Goal: Information Seeking & Learning: Learn about a topic

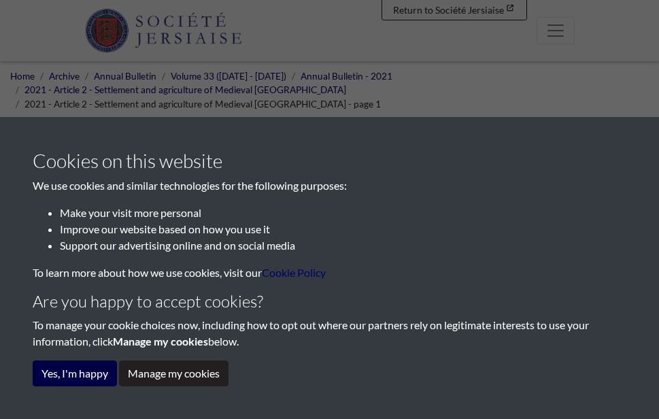
click at [81, 375] on button "Yes, I'm happy" at bounding box center [75, 374] width 84 height 26
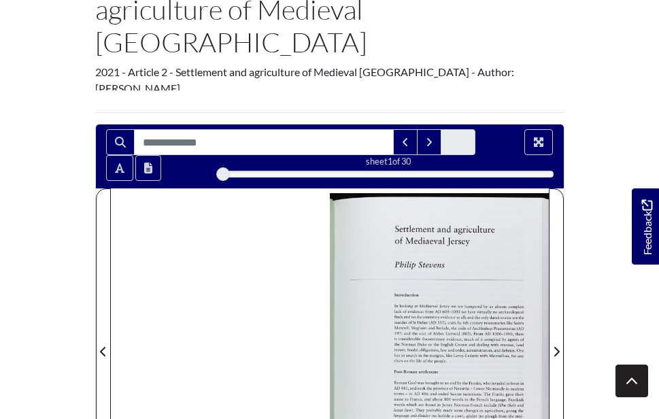
scroll to position [200, 0]
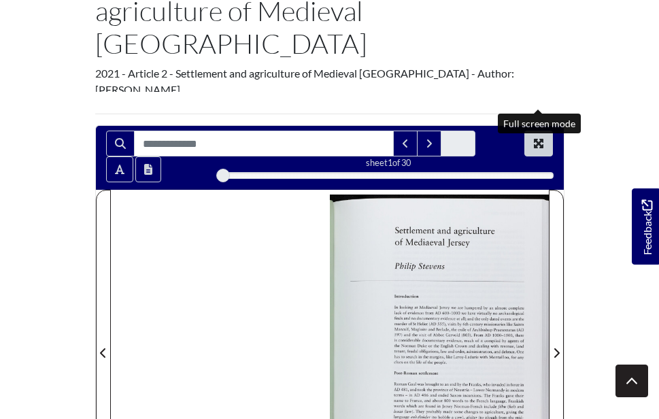
click at [537, 138] on icon "Full screen mode" at bounding box center [538, 143] width 11 height 11
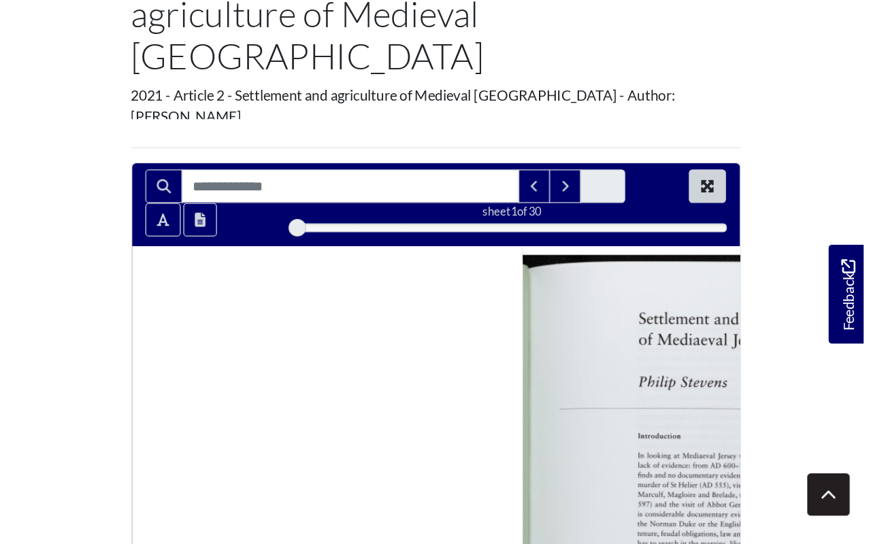
scroll to position [0, 0]
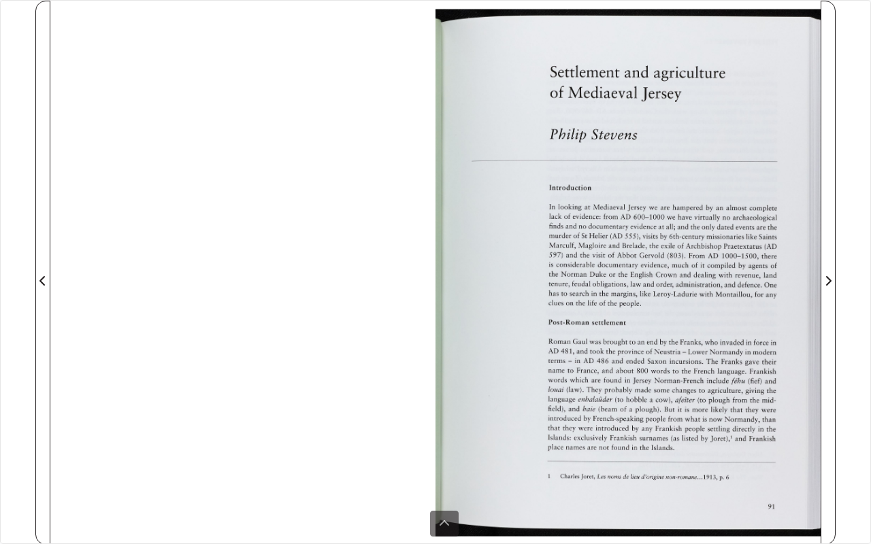
click at [623, 228] on div at bounding box center [627, 273] width 385 height 544
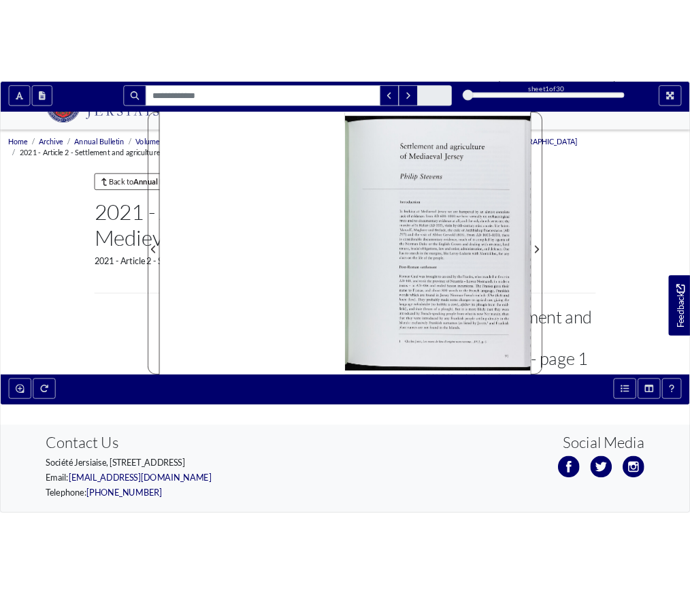
scroll to position [200, 0]
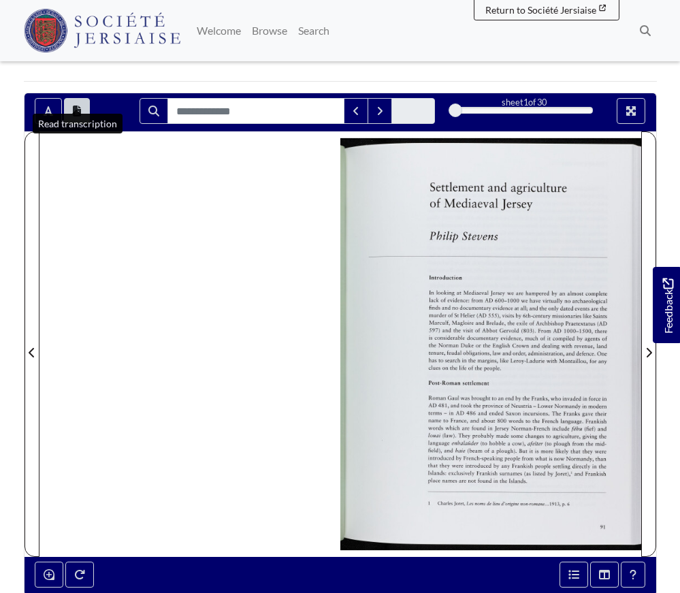
click at [74, 105] on icon "Open transcription window" at bounding box center [77, 110] width 8 height 11
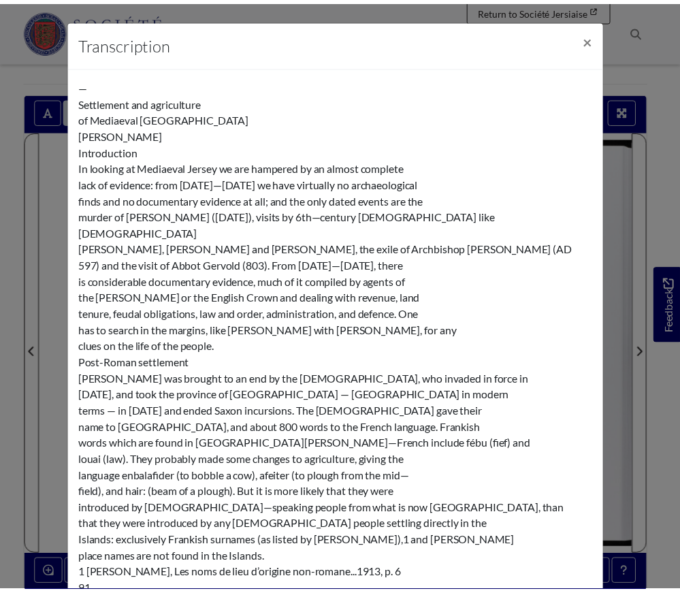
scroll to position [0, 0]
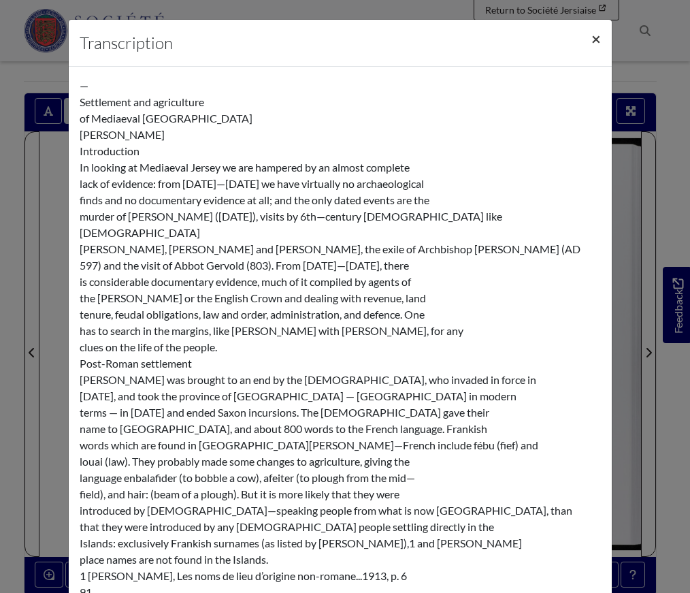
click at [591, 34] on span "×" at bounding box center [596, 39] width 10 height 20
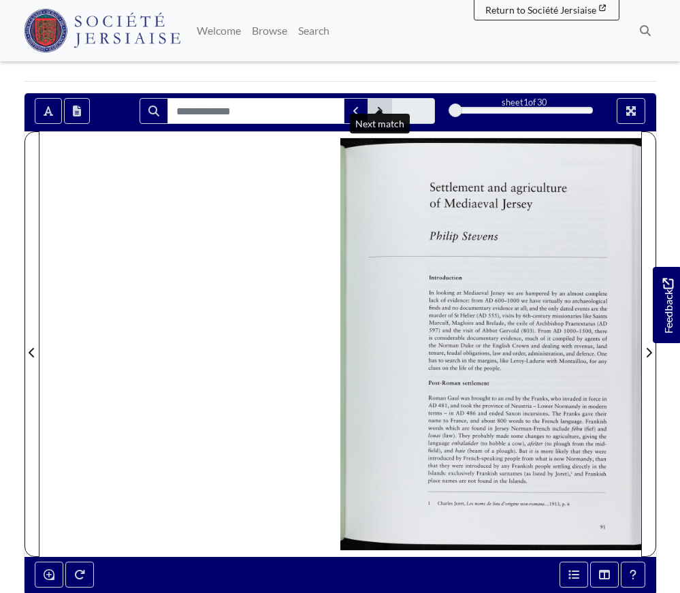
click at [380, 105] on icon "Next Match" at bounding box center [379, 110] width 7 height 11
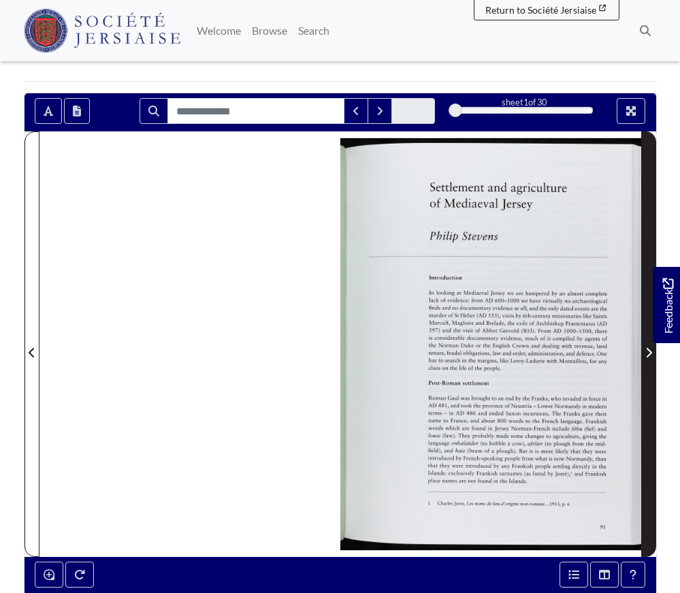
click at [648, 347] on icon "Next Page" at bounding box center [648, 352] width 7 height 11
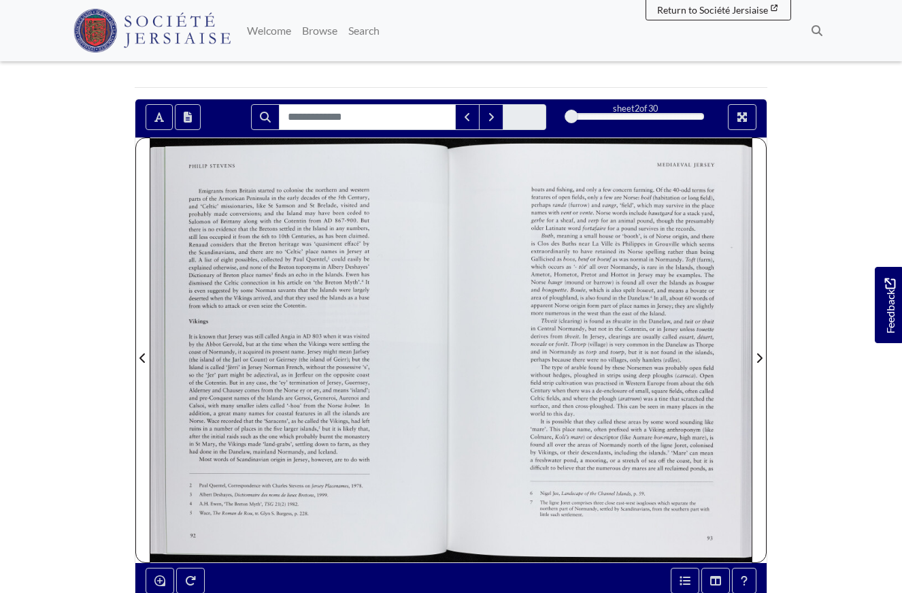
scroll to position [181, 0]
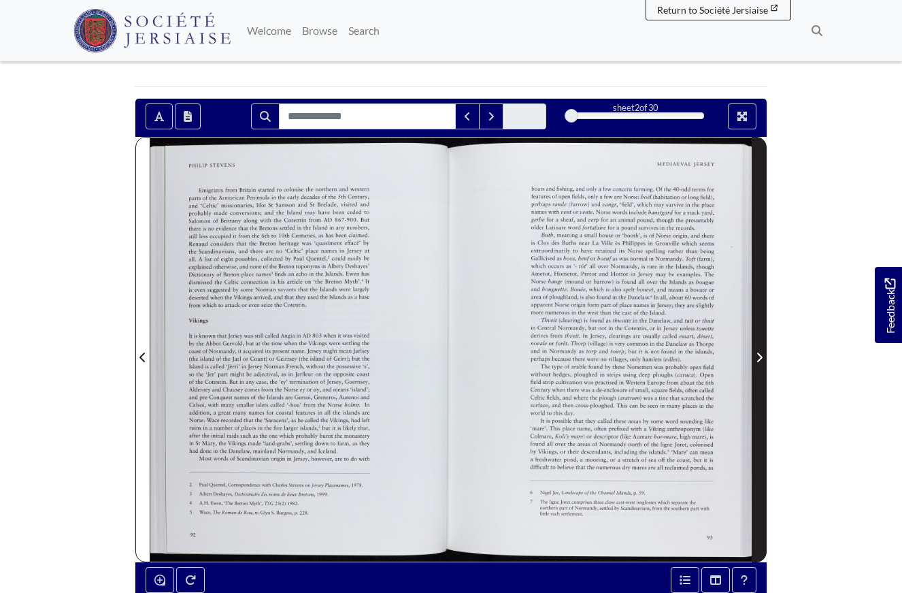
click at [659, 354] on icon "Next Page" at bounding box center [759, 357] width 7 height 11
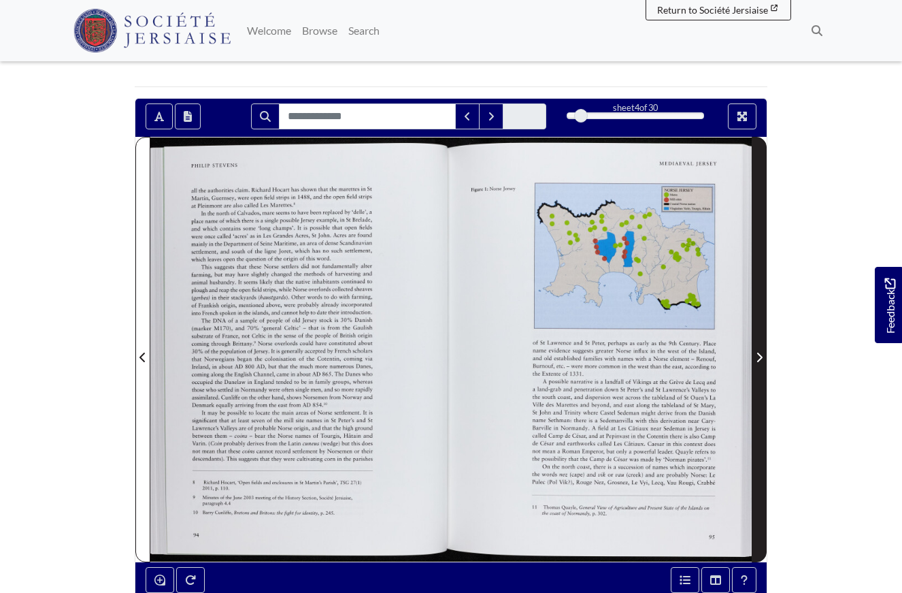
click at [659, 352] on icon "Next Page" at bounding box center [759, 357] width 7 height 11
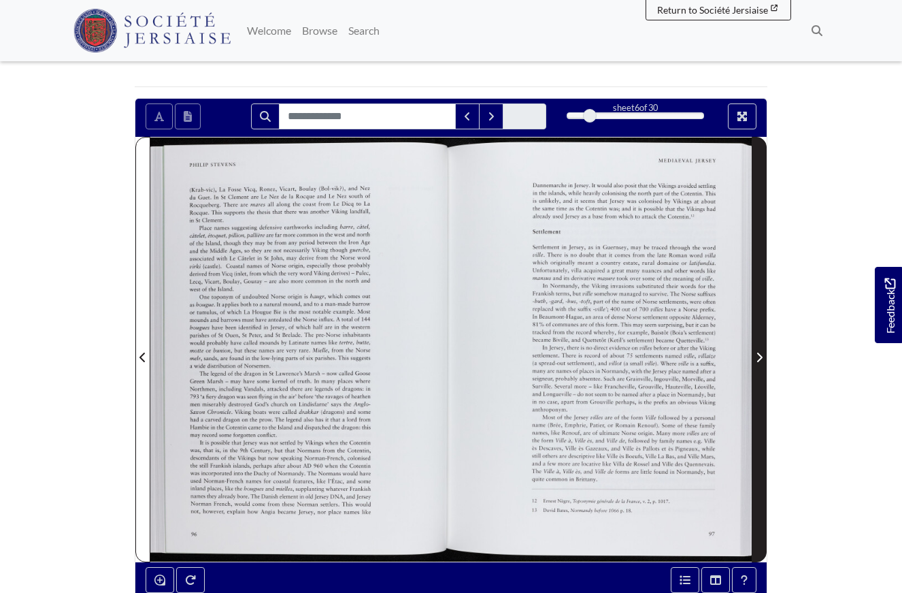
click at [659, 352] on icon "Next Page" at bounding box center [759, 357] width 7 height 11
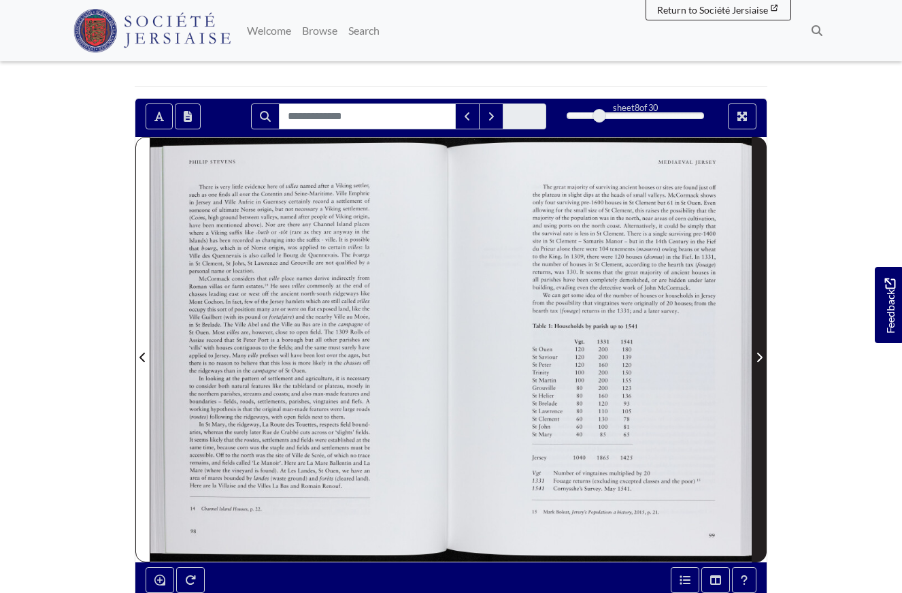
click at [659, 352] on icon "Next Page" at bounding box center [759, 357] width 7 height 11
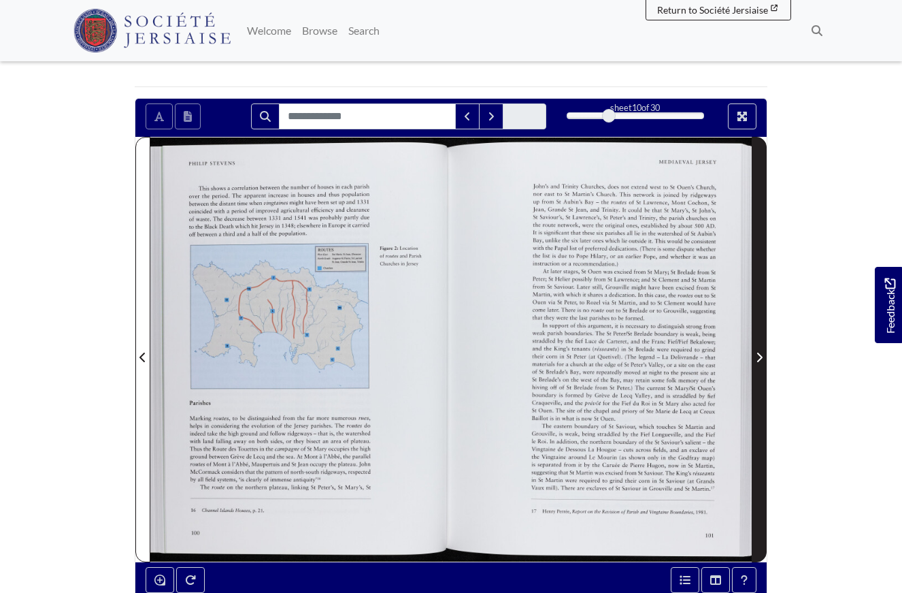
click at [659, 352] on icon "Next Page" at bounding box center [759, 357] width 7 height 11
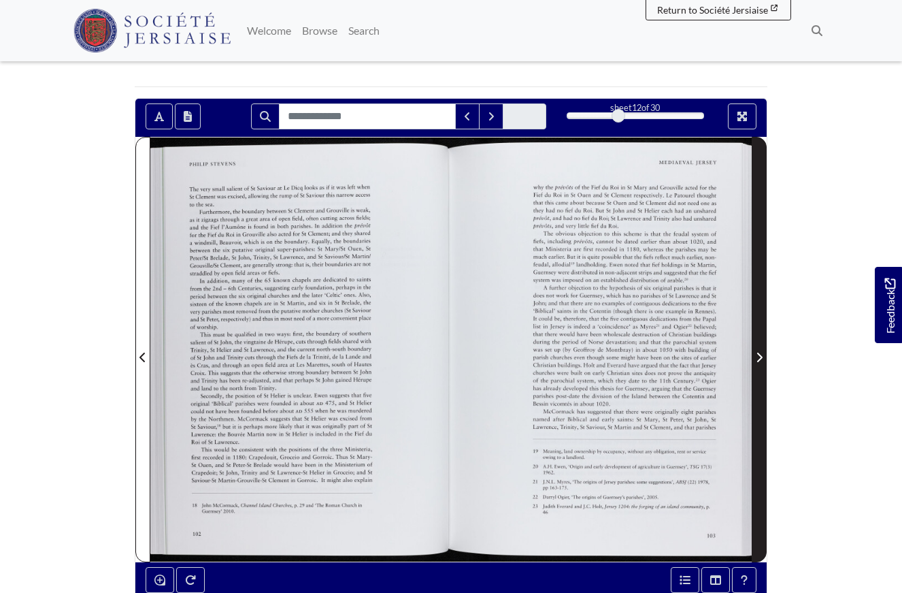
click at [659, 352] on icon "Next Page" at bounding box center [759, 357] width 7 height 11
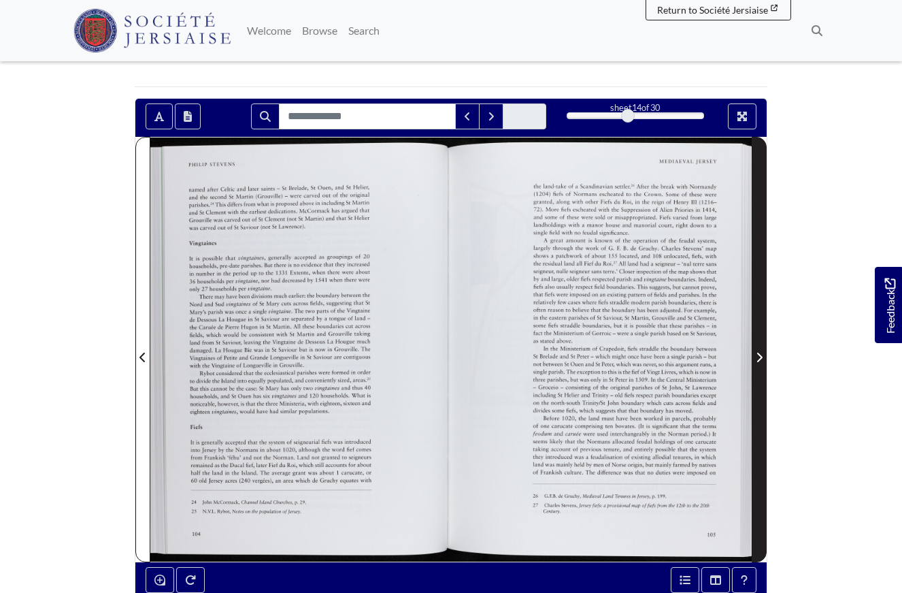
click at [659, 352] on icon "Next Page" at bounding box center [759, 357] width 7 height 11
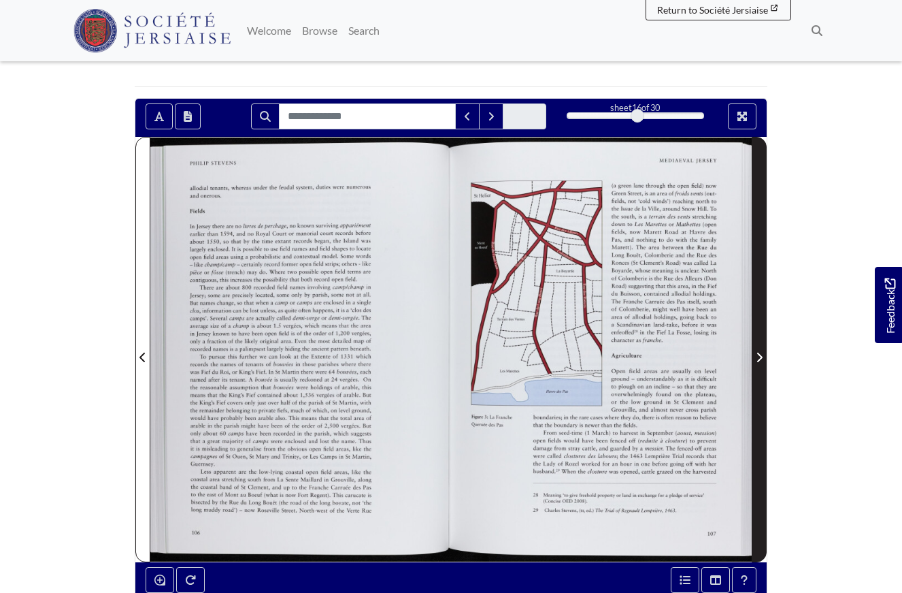
click at [659, 350] on span "Next Page" at bounding box center [759, 357] width 14 height 16
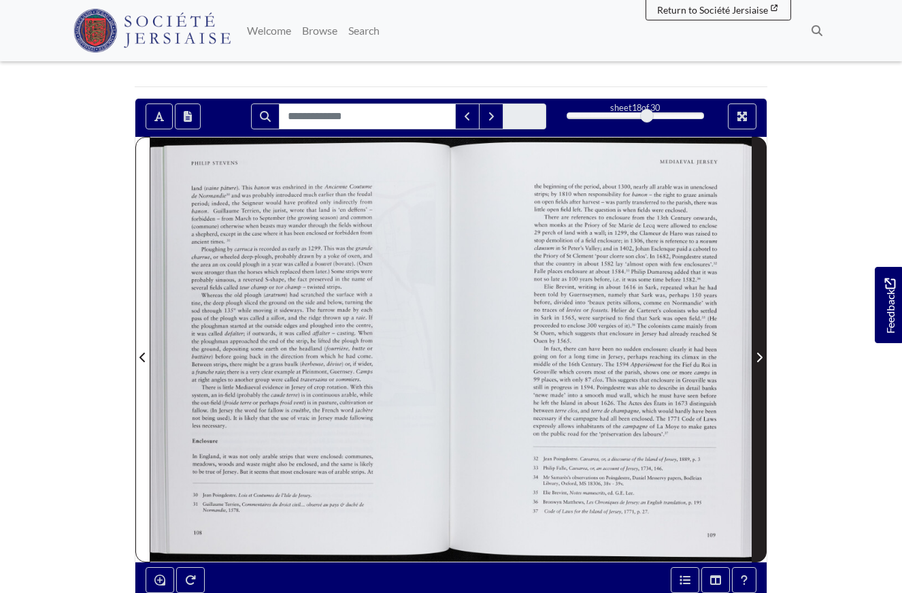
click at [659, 350] on span "Next Page" at bounding box center [759, 357] width 14 height 16
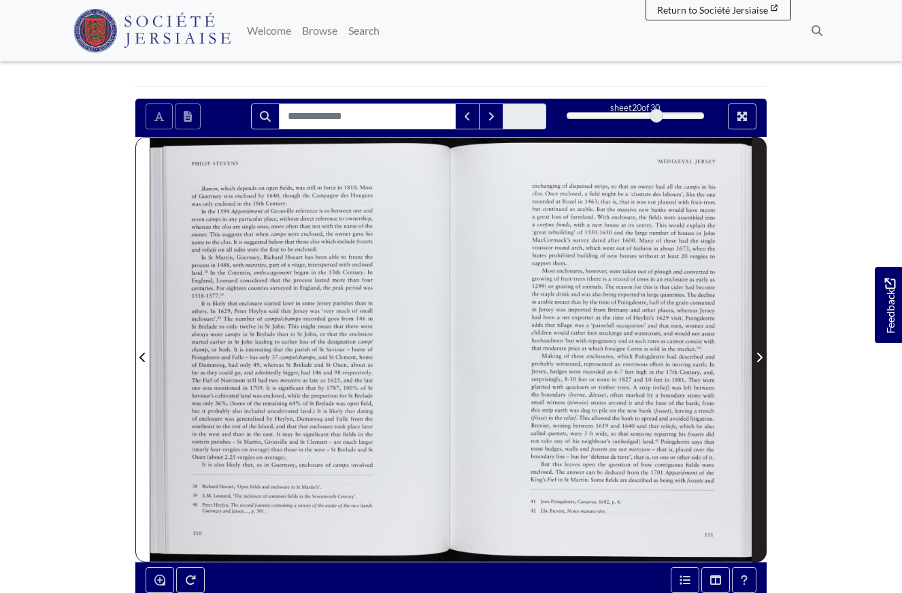
click at [659, 350] on span "Next Page" at bounding box center [759, 357] width 14 height 16
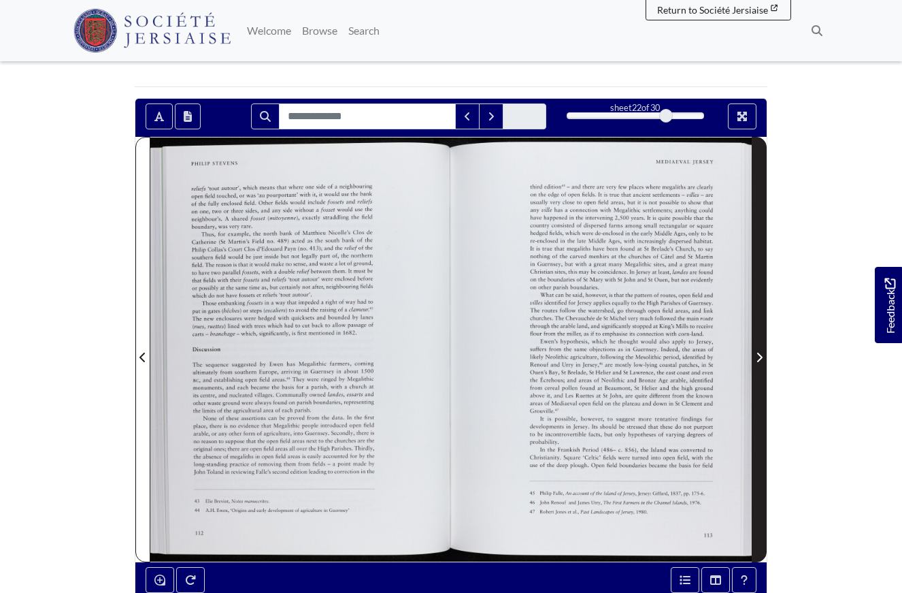
click at [659, 353] on icon "Next Page" at bounding box center [759, 357] width 7 height 11
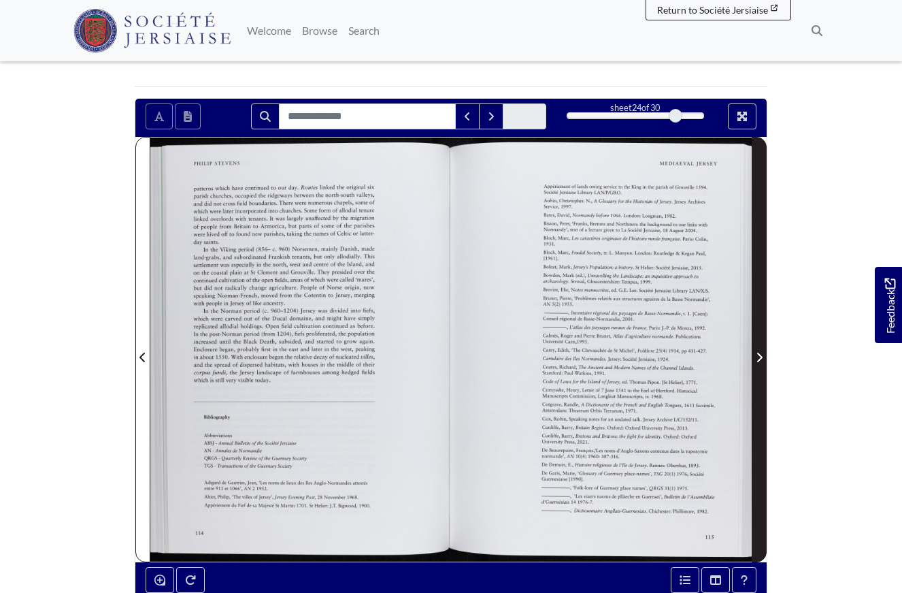
click at [659, 353] on icon "Next Page" at bounding box center [759, 357] width 7 height 11
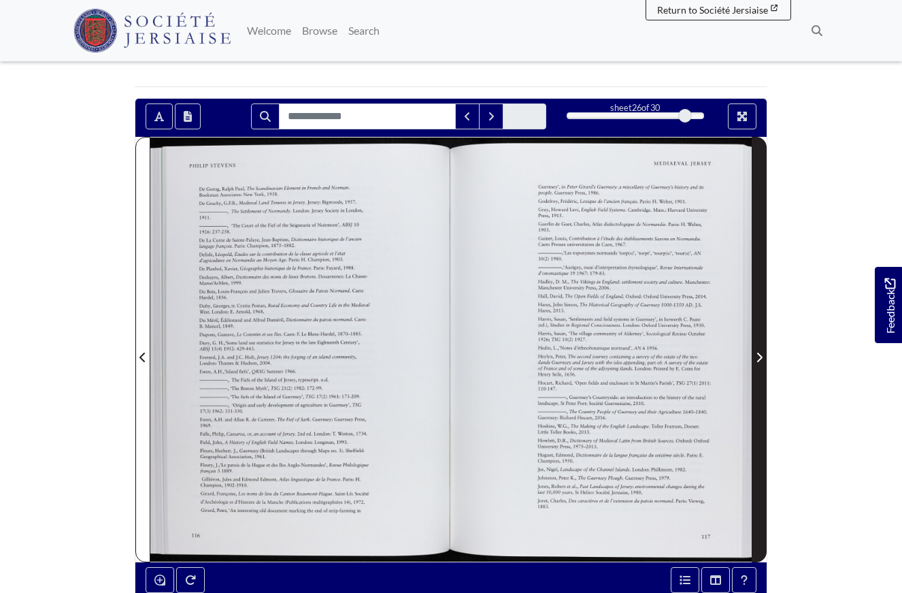
click at [659, 353] on icon "Next Page" at bounding box center [759, 357] width 7 height 11
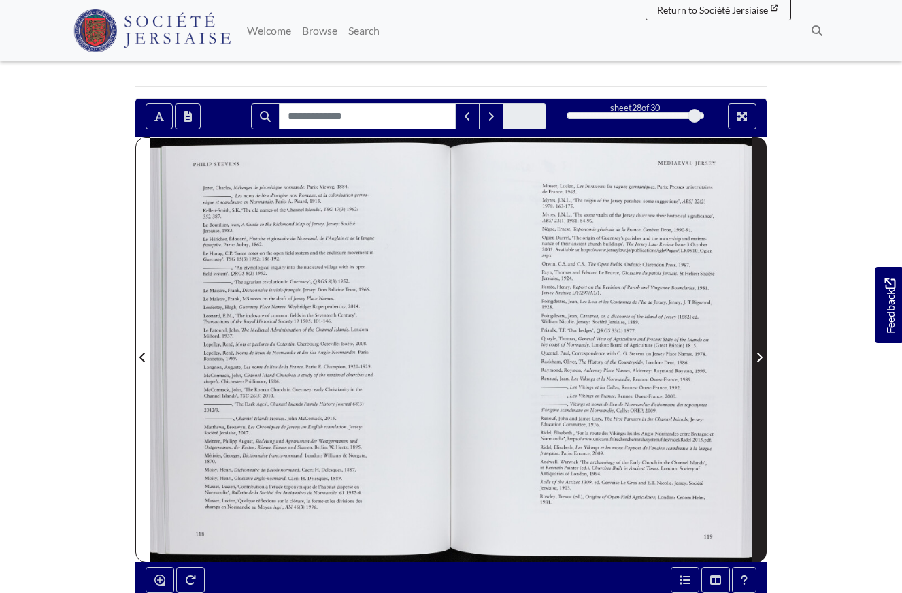
click at [659, 352] on icon "Next Page" at bounding box center [759, 357] width 7 height 11
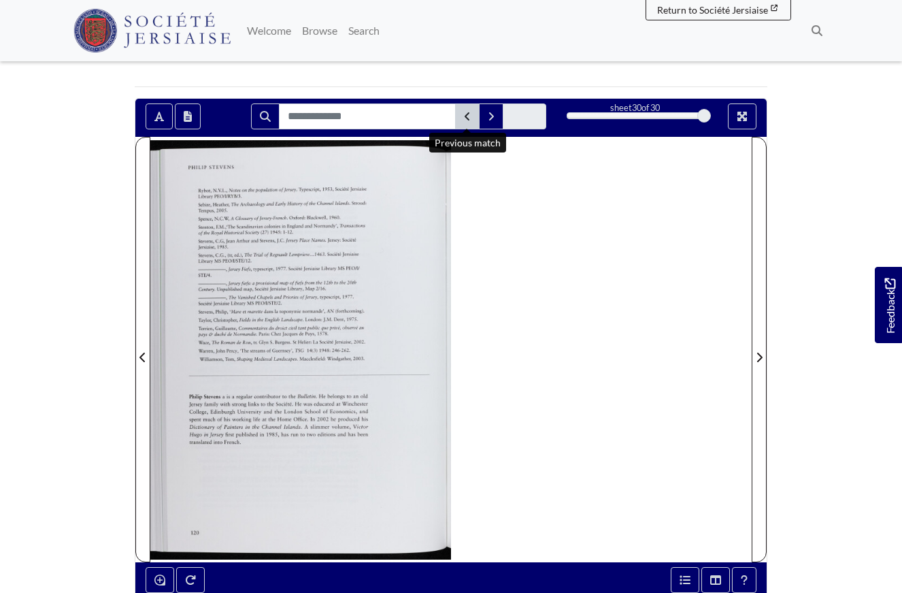
click at [465, 115] on icon "Previous Match" at bounding box center [467, 116] width 7 height 11
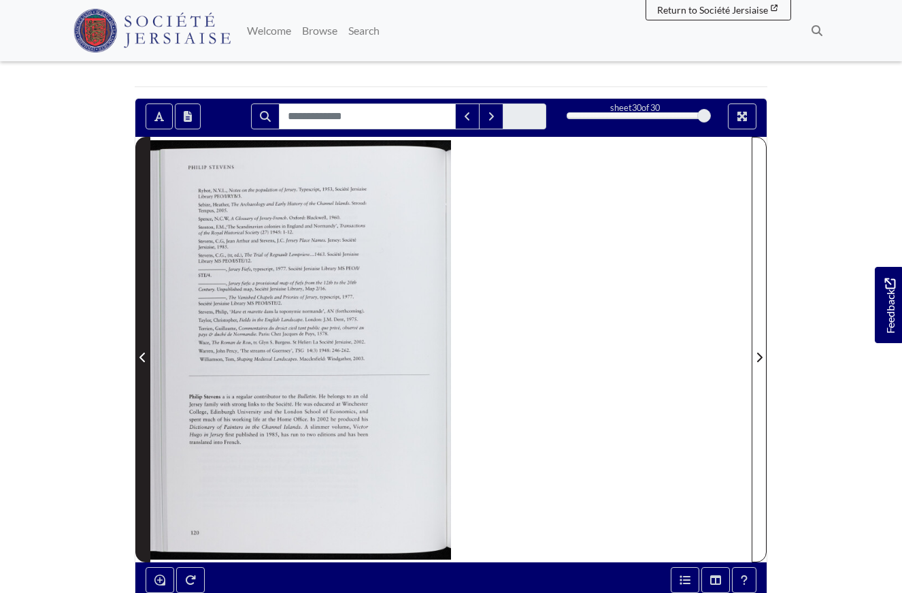
click at [140, 352] on icon "Previous Page" at bounding box center [142, 357] width 7 height 11
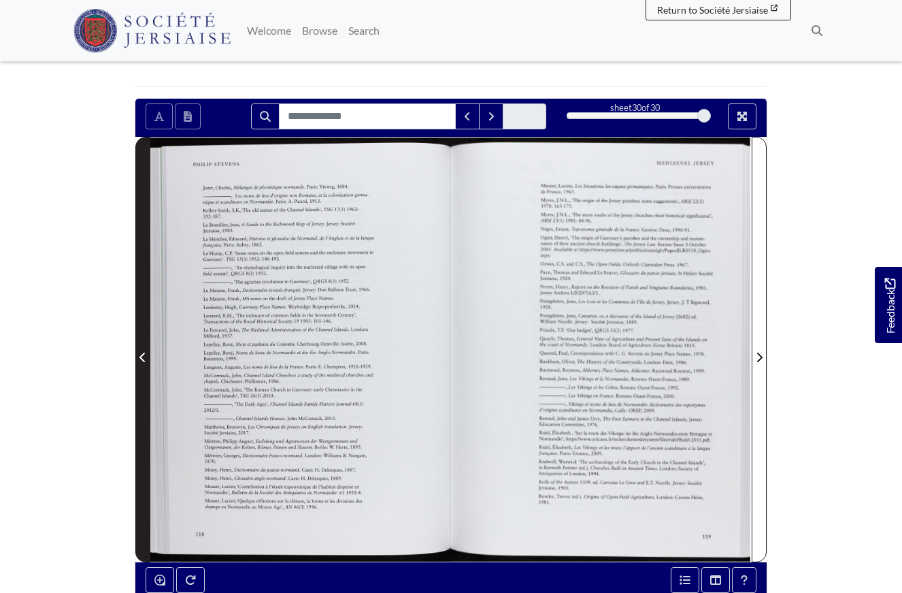
click at [140, 352] on icon "Previous Page" at bounding box center [142, 357] width 7 height 11
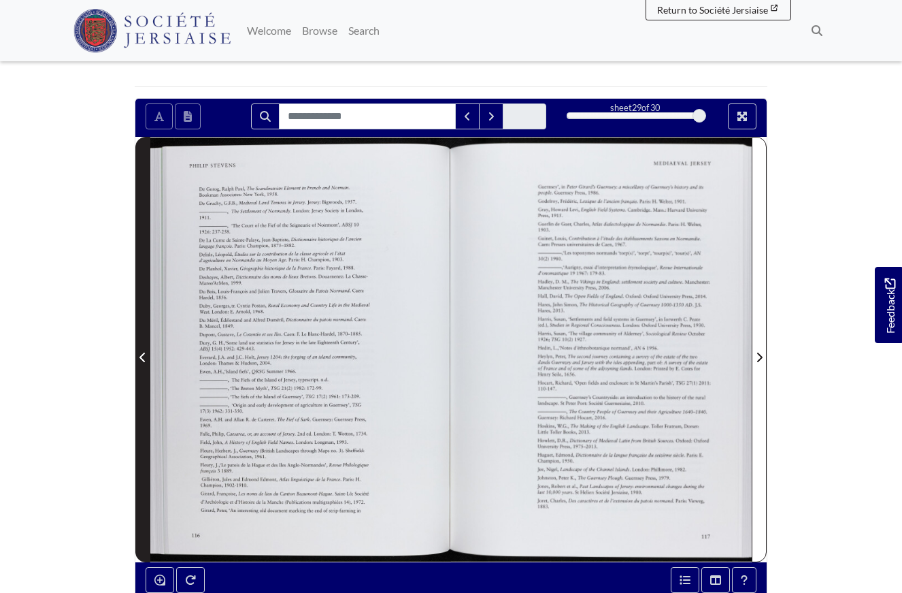
click at [140, 352] on icon "Previous Page" at bounding box center [142, 357] width 7 height 11
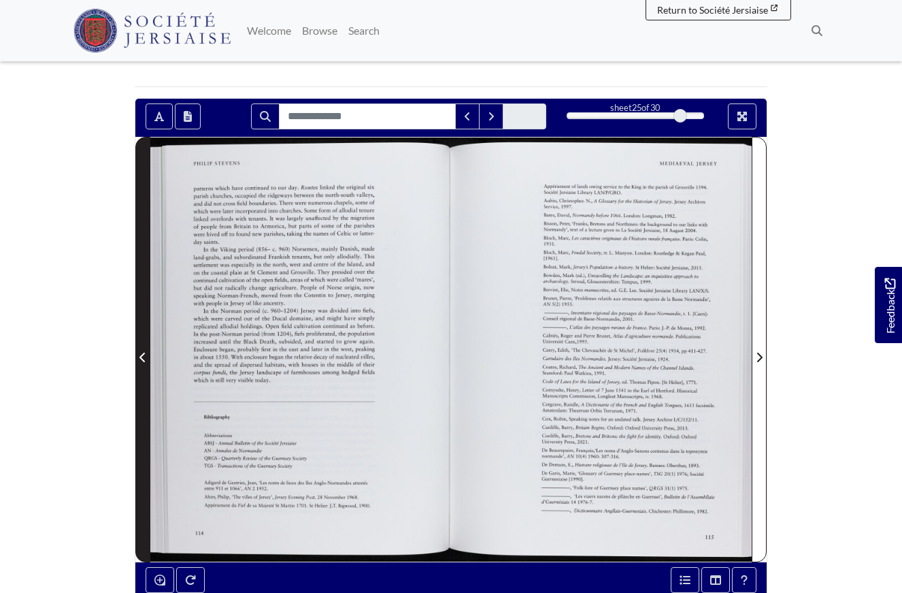
click at [140, 352] on icon "Previous Page" at bounding box center [142, 357] width 7 height 11
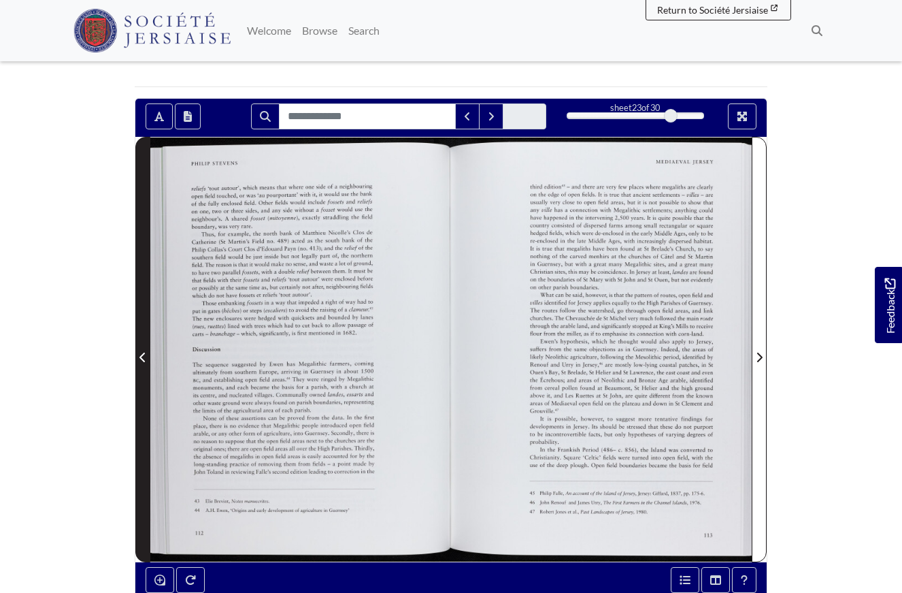
click at [140, 352] on icon "Previous Page" at bounding box center [142, 357] width 7 height 11
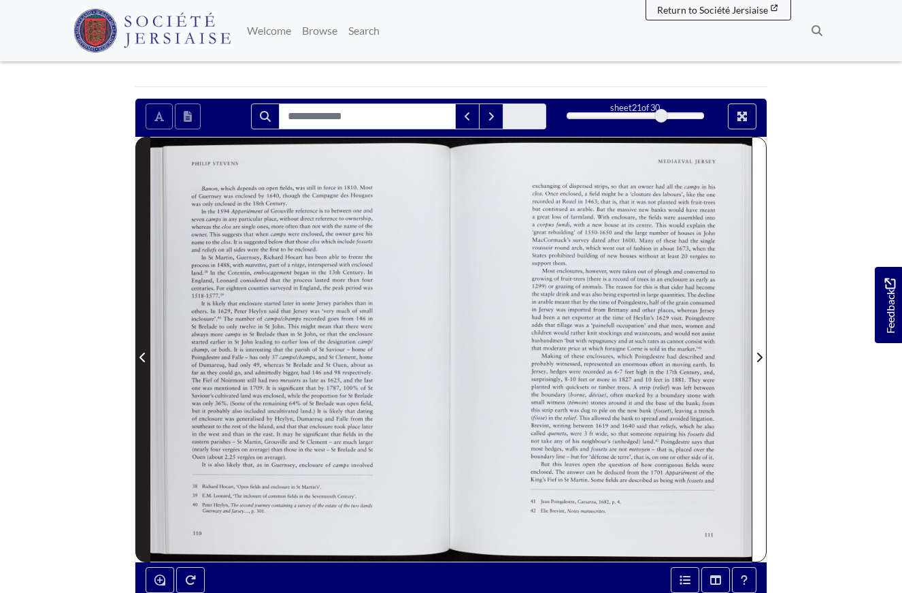
click at [140, 352] on icon "Previous Page" at bounding box center [142, 357] width 7 height 11
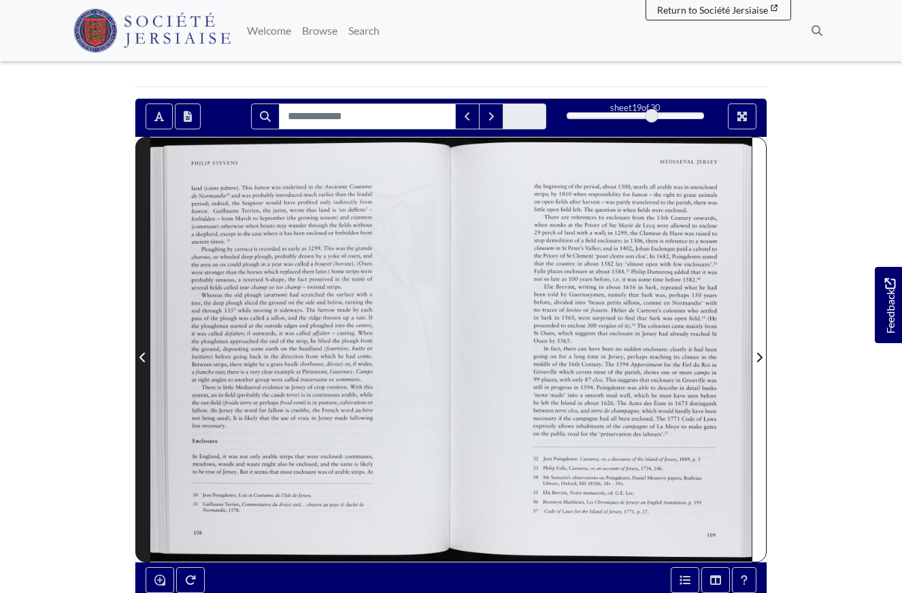
click at [138, 357] on span "Previous Page" at bounding box center [143, 357] width 14 height 16
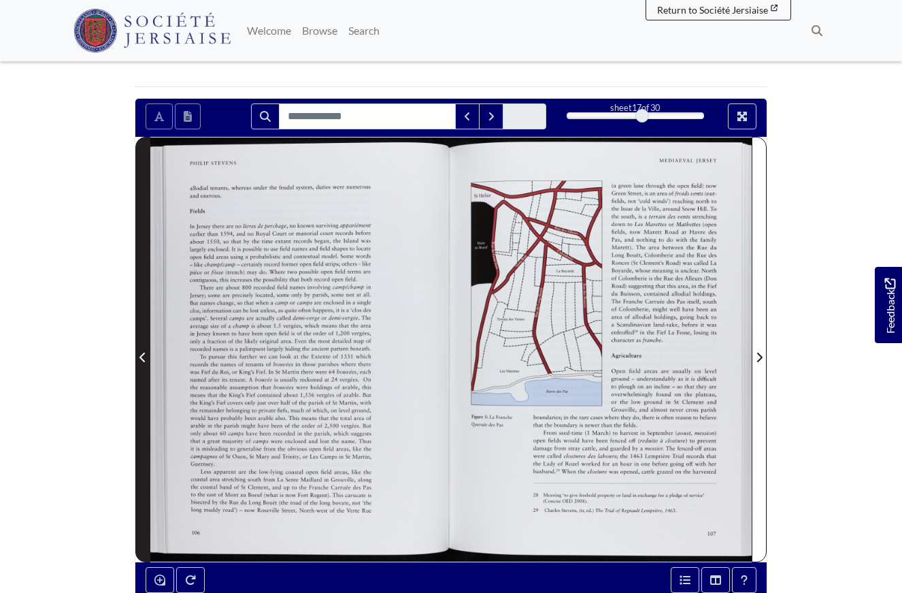
click at [138, 357] on span "Previous Page" at bounding box center [143, 357] width 14 height 16
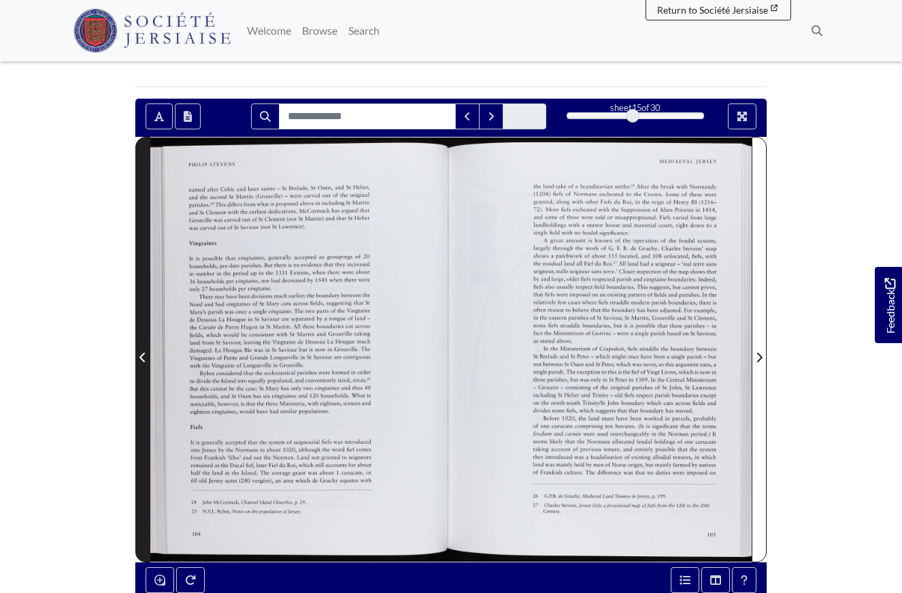
click at [138, 357] on span "Previous Page" at bounding box center [143, 357] width 14 height 16
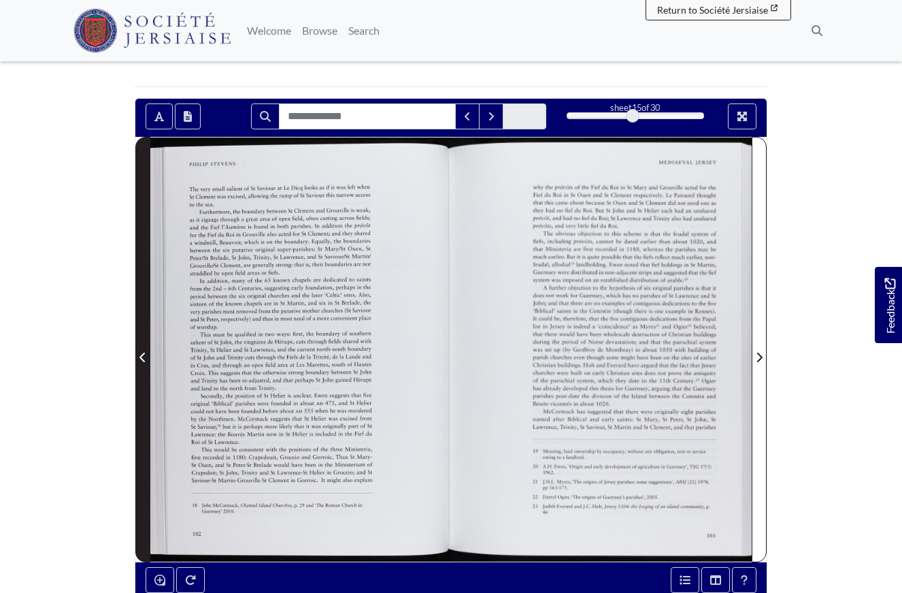
click at [138, 357] on span "Previous Page" at bounding box center [143, 357] width 14 height 16
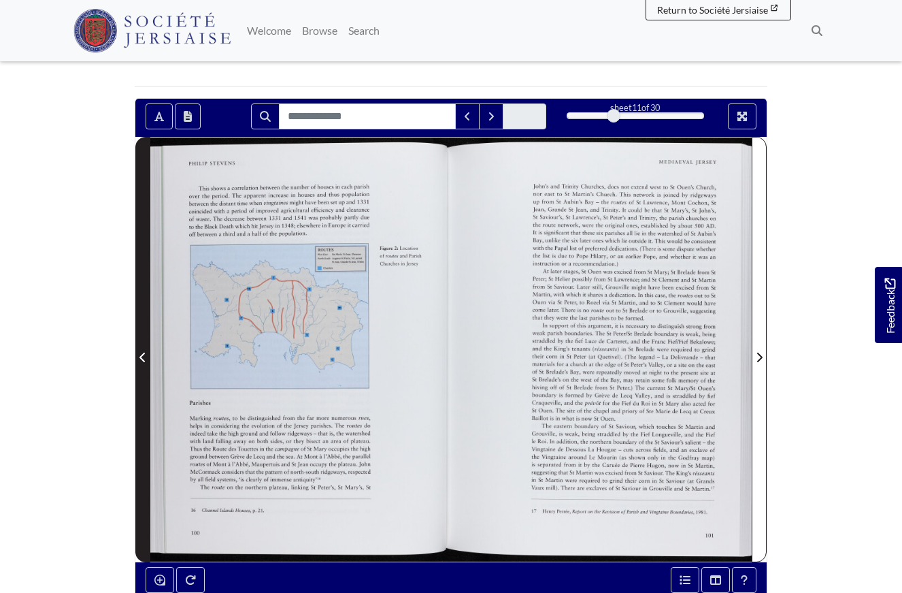
click at [138, 357] on span "Previous Page" at bounding box center [143, 357] width 14 height 16
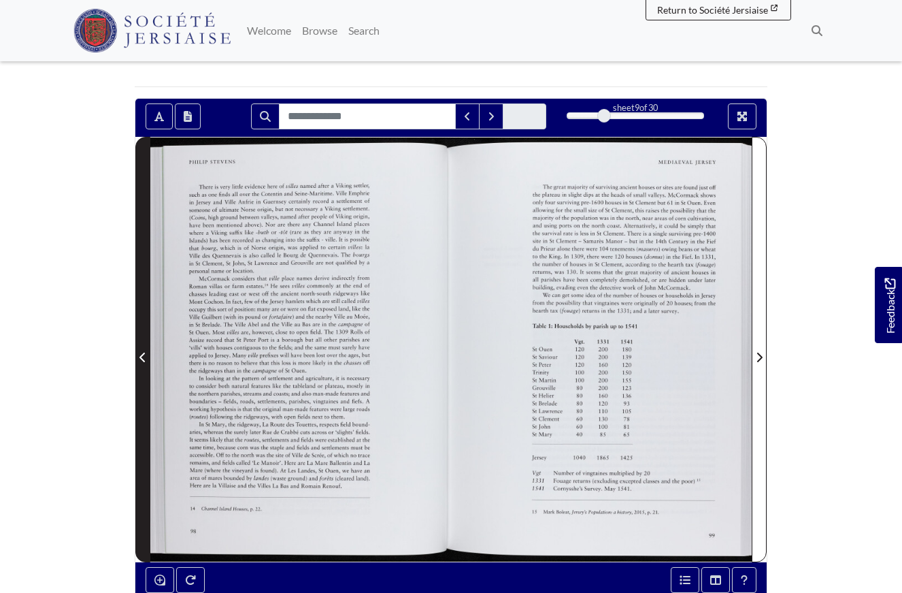
click at [138, 357] on span "Previous Page" at bounding box center [143, 357] width 14 height 16
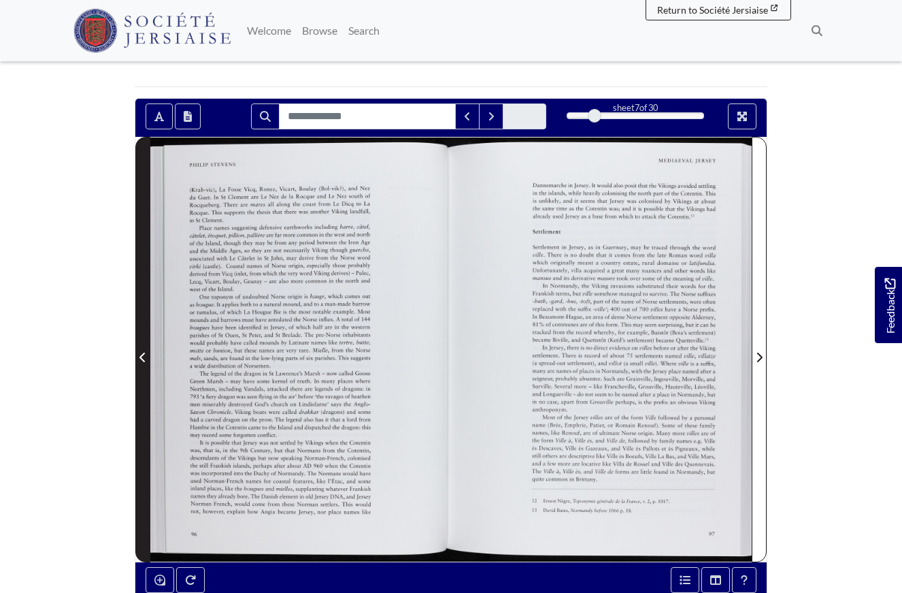
click at [140, 352] on icon "Previous Page" at bounding box center [142, 357] width 7 height 11
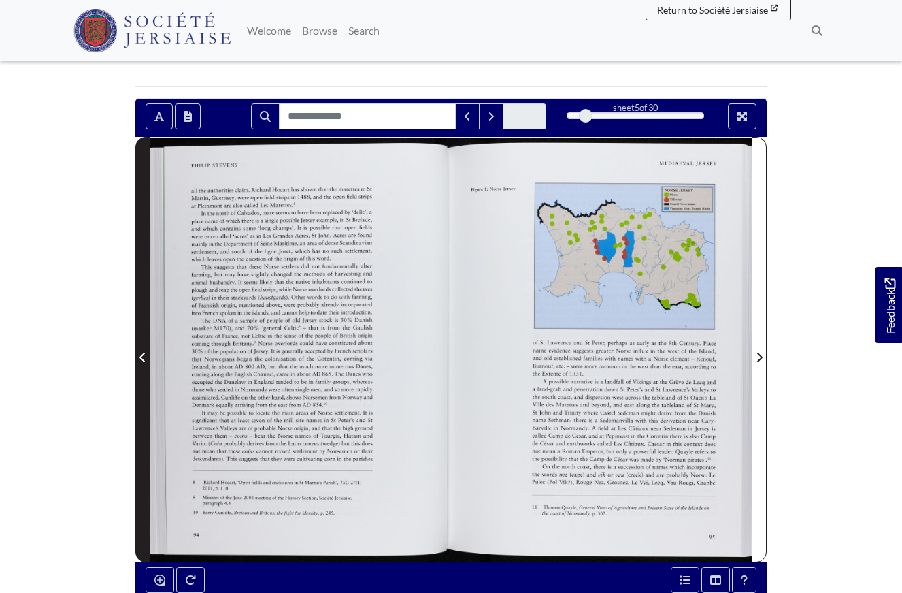
click at [140, 352] on icon "Previous Page" at bounding box center [142, 357] width 7 height 11
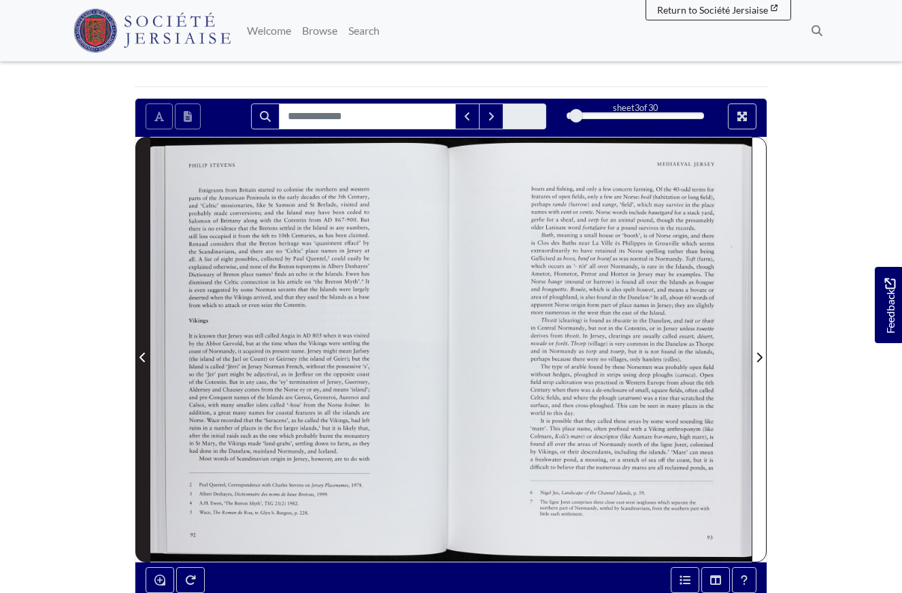
click at [140, 352] on icon "Previous Page" at bounding box center [142, 357] width 7 height 11
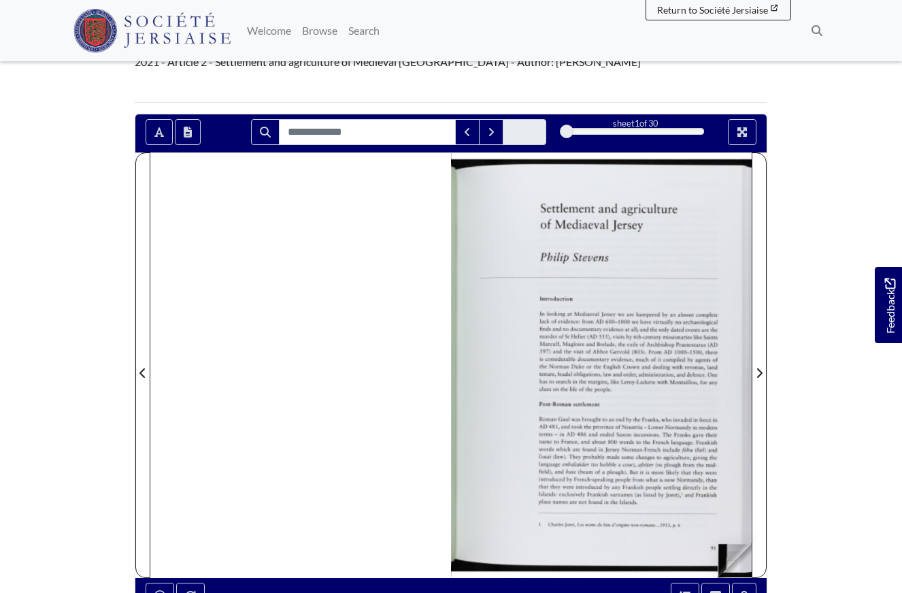
scroll to position [65, 0]
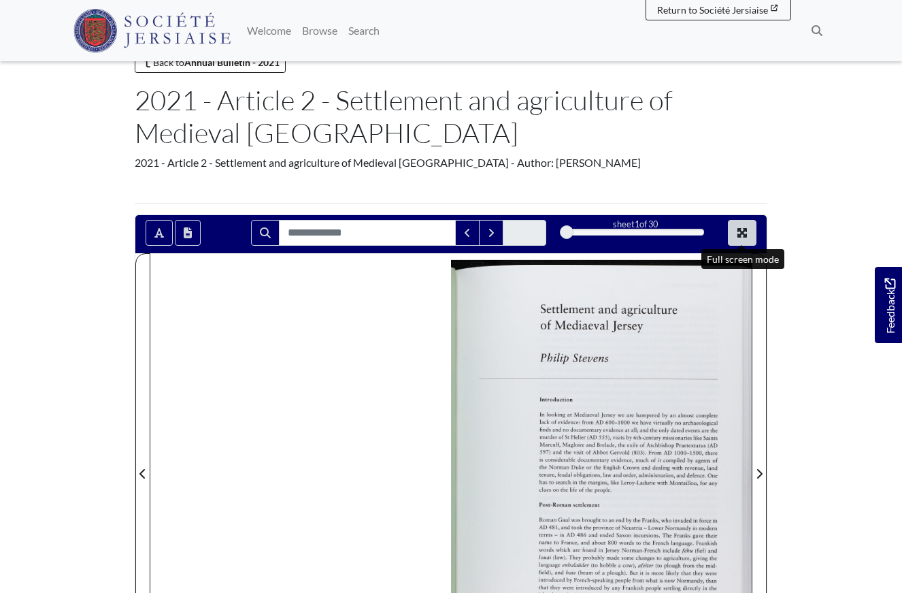
click at [659, 228] on icon "Full screen mode" at bounding box center [742, 232] width 11 height 11
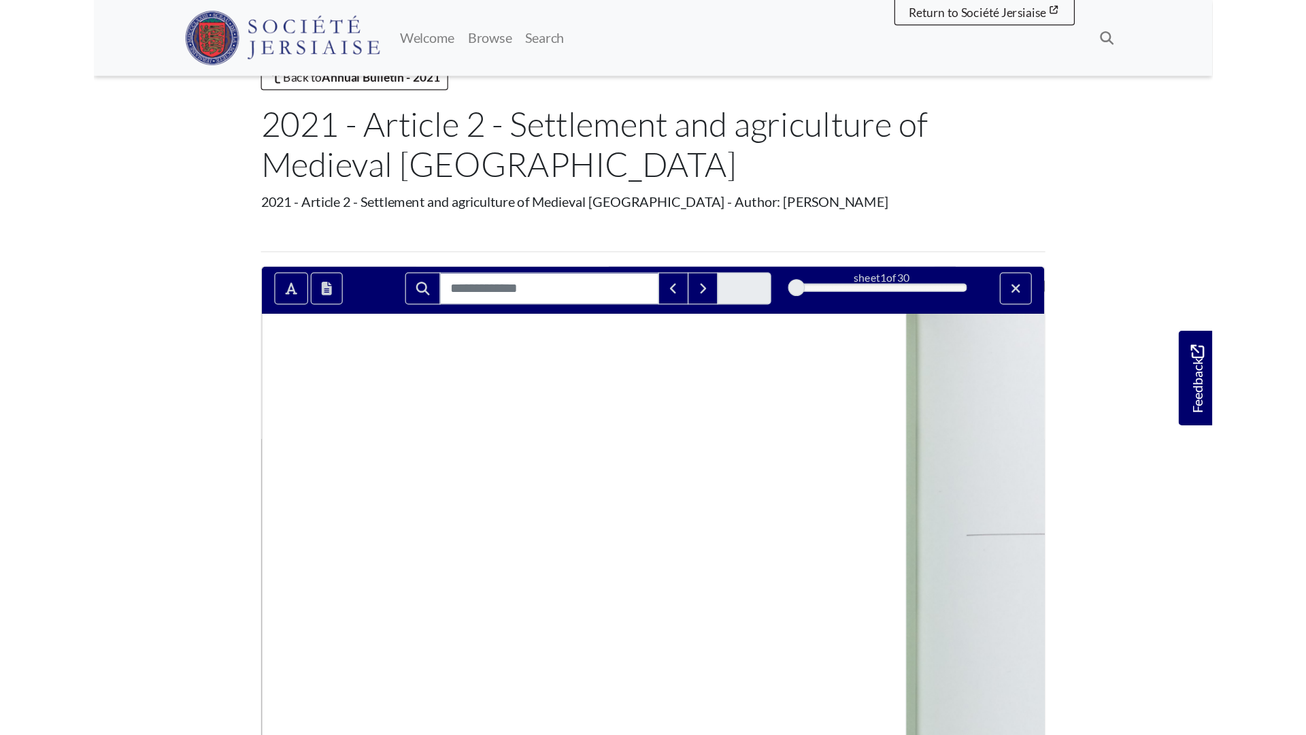
scroll to position [0, 0]
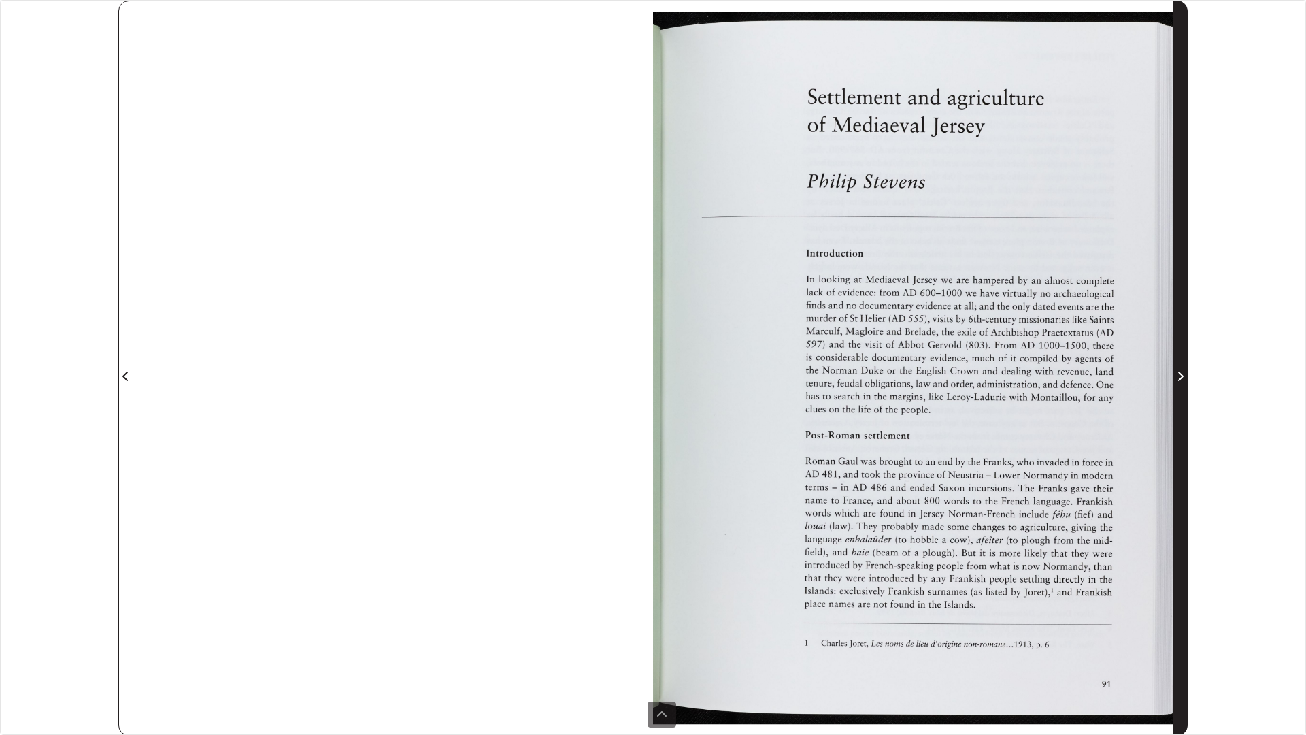
click at [659, 376] on icon "Next Page" at bounding box center [1180, 376] width 7 height 11
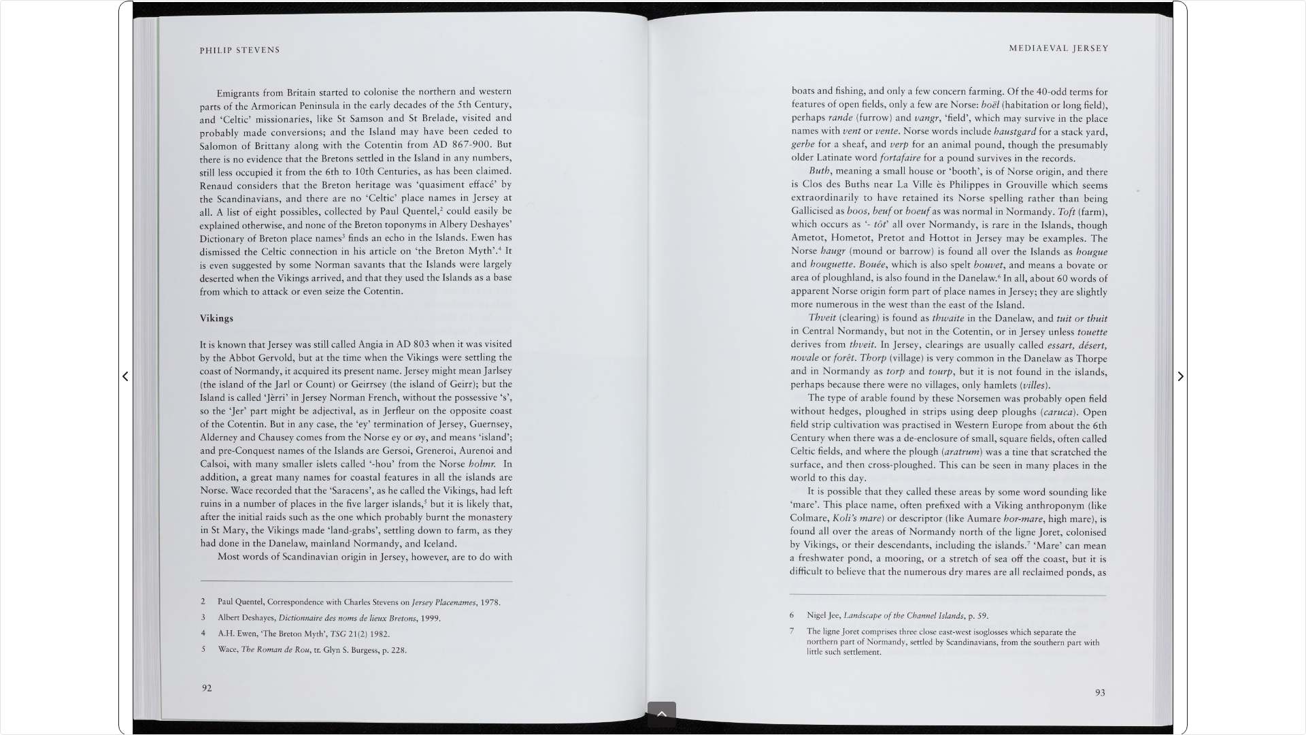
drag, startPoint x: 371, startPoint y: 563, endPoint x: 421, endPoint y: 548, distance: 51.7
click at [421, 418] on div at bounding box center [393, 368] width 520 height 735
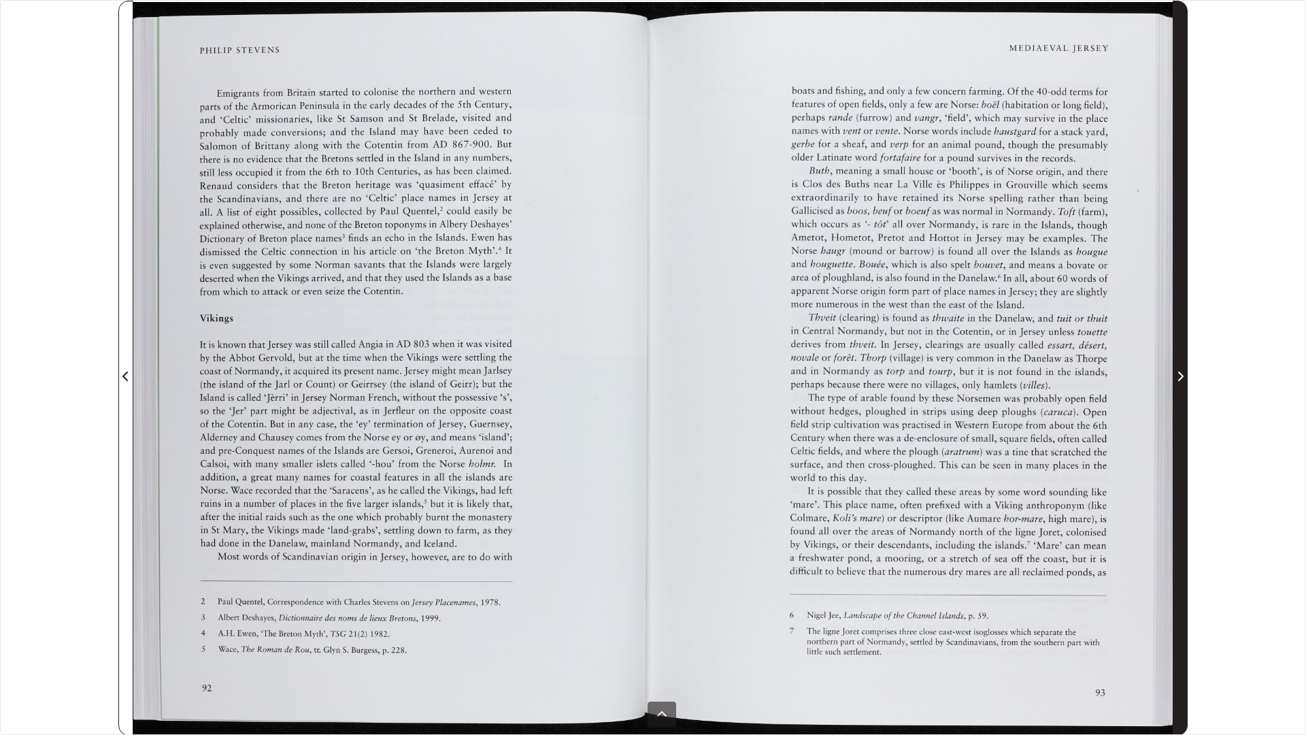
click at [659, 377] on icon "Next Page" at bounding box center [1180, 376] width 5 height 10
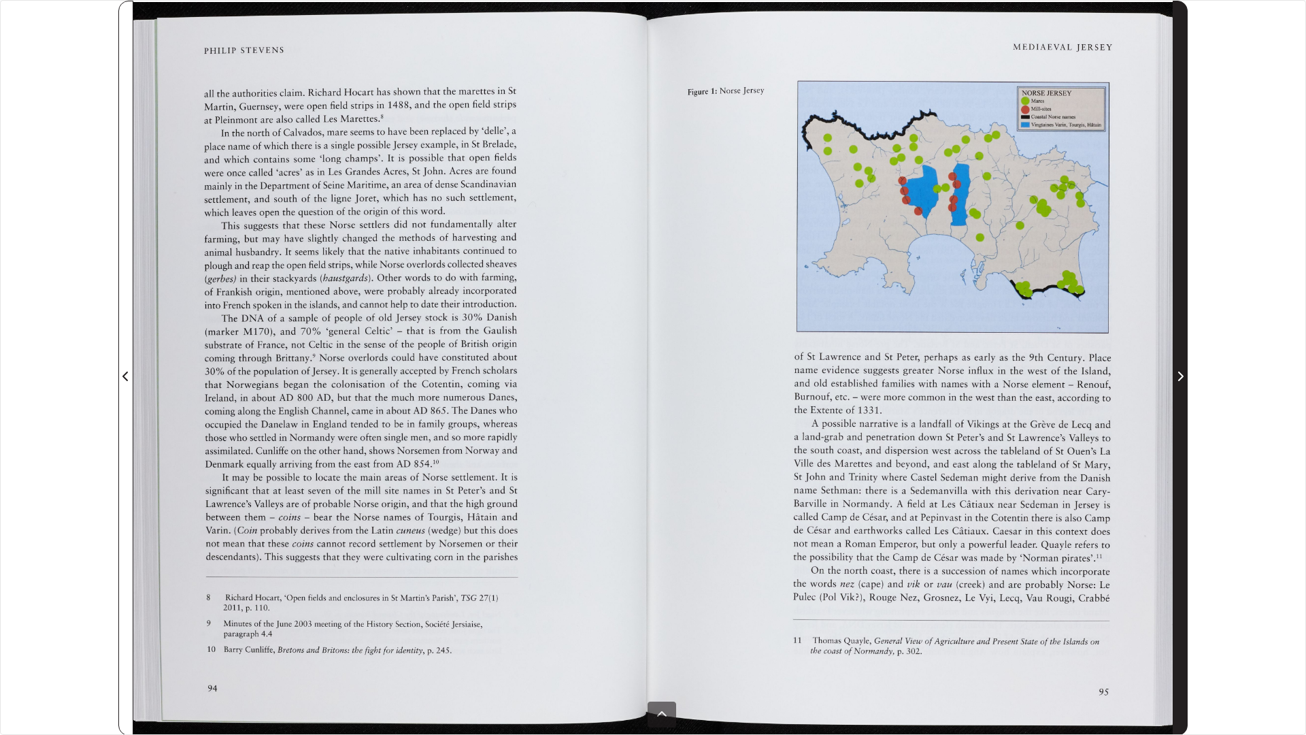
click at [659, 374] on icon "Next Page" at bounding box center [1180, 376] width 7 height 11
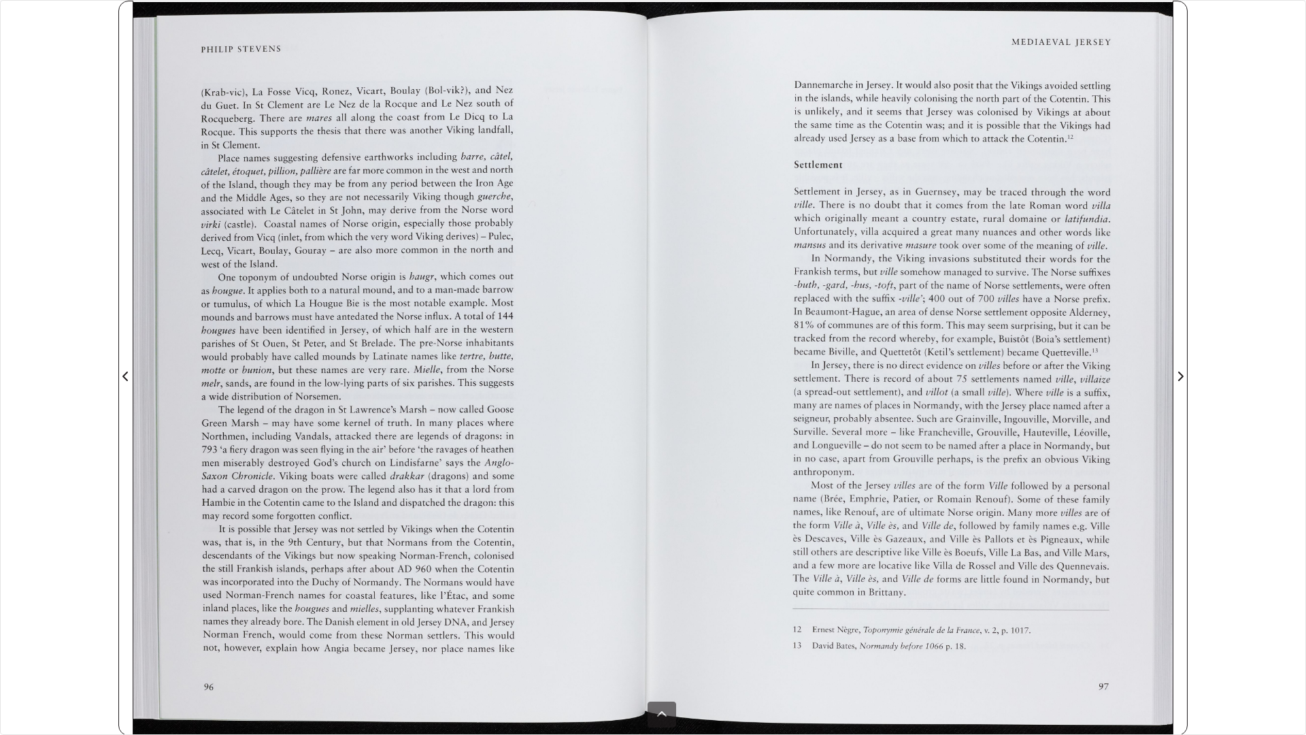
click at [659, 376] on icon "Next Page" at bounding box center [1180, 376] width 7 height 11
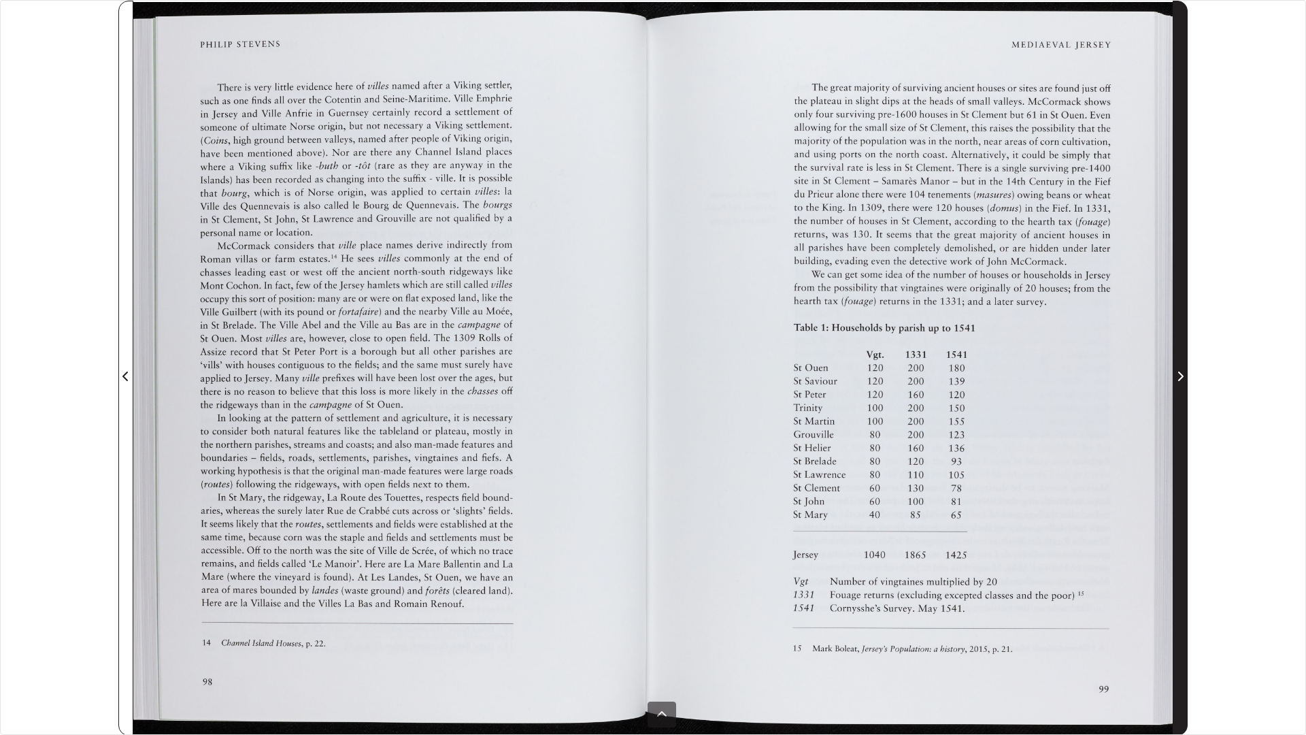
click at [659, 375] on icon "Next Page" at bounding box center [1180, 376] width 5 height 10
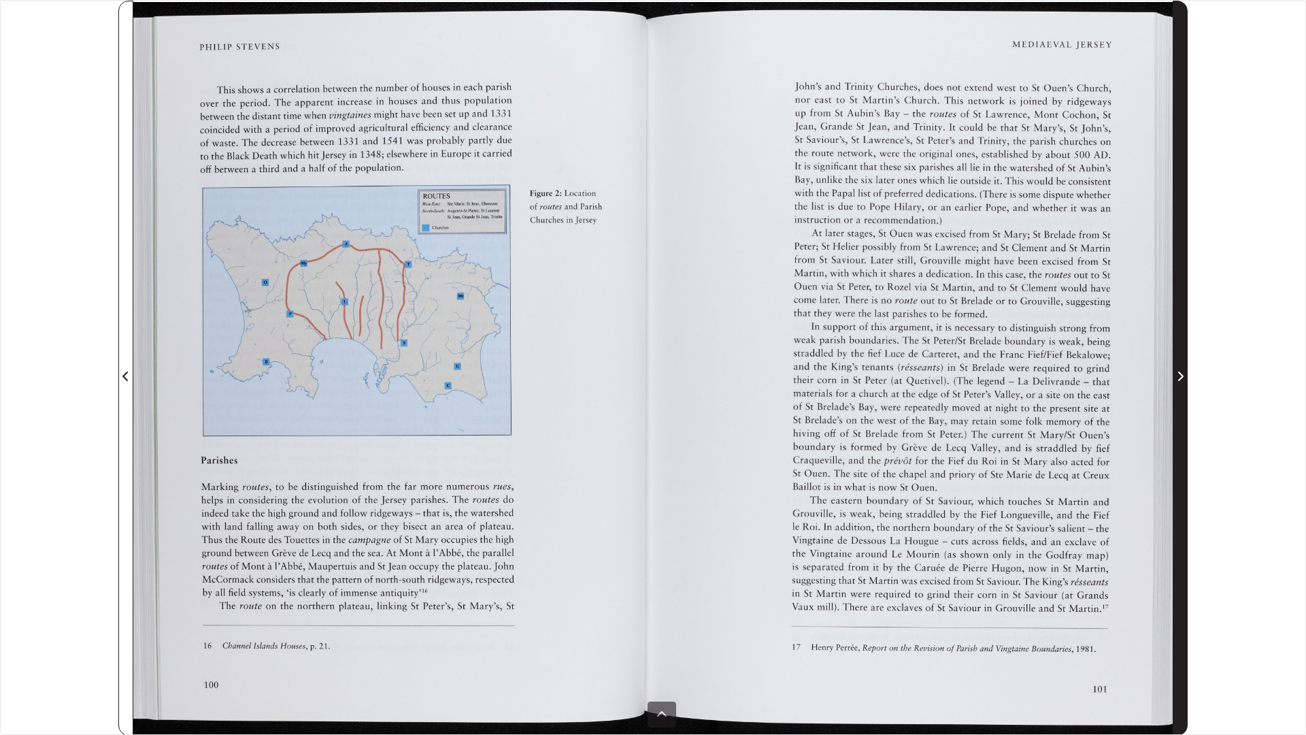
click at [659, 375] on icon "Next Page" at bounding box center [1180, 376] width 7 height 11
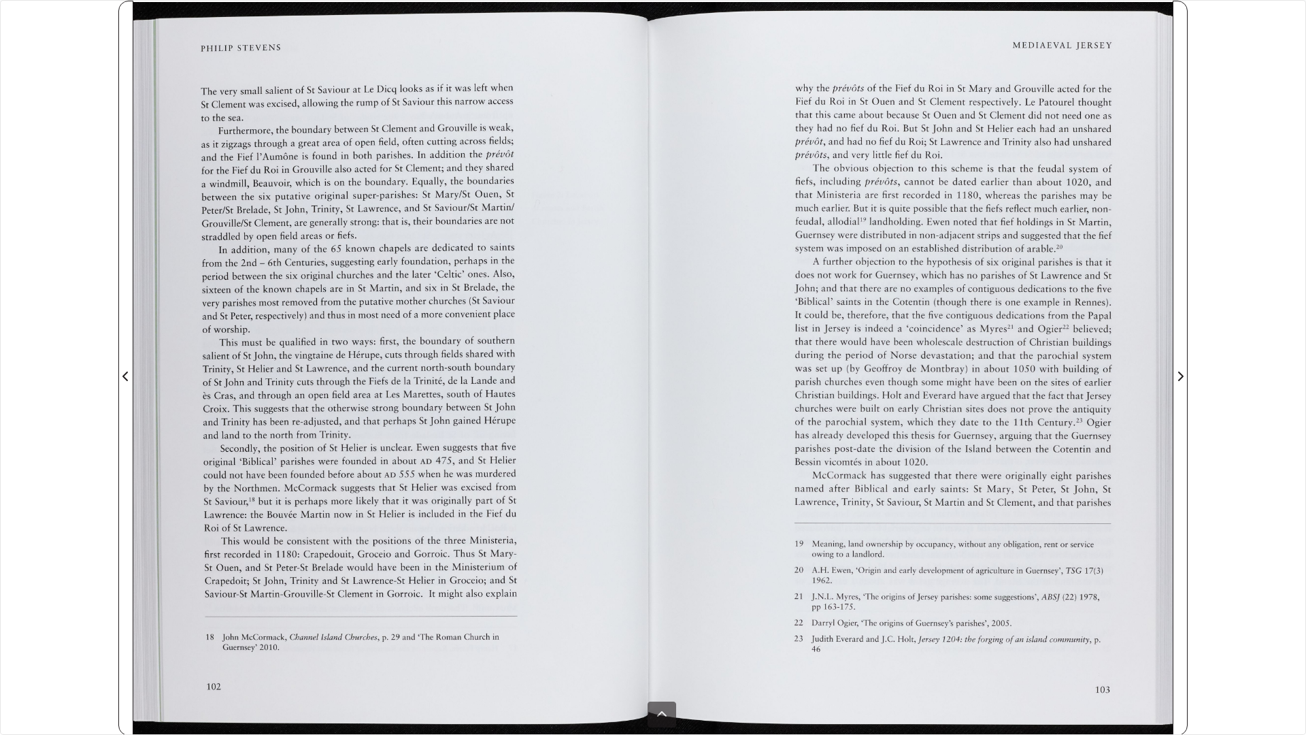
click at [659, 376] on icon "Next Page" at bounding box center [1180, 376] width 5 height 10
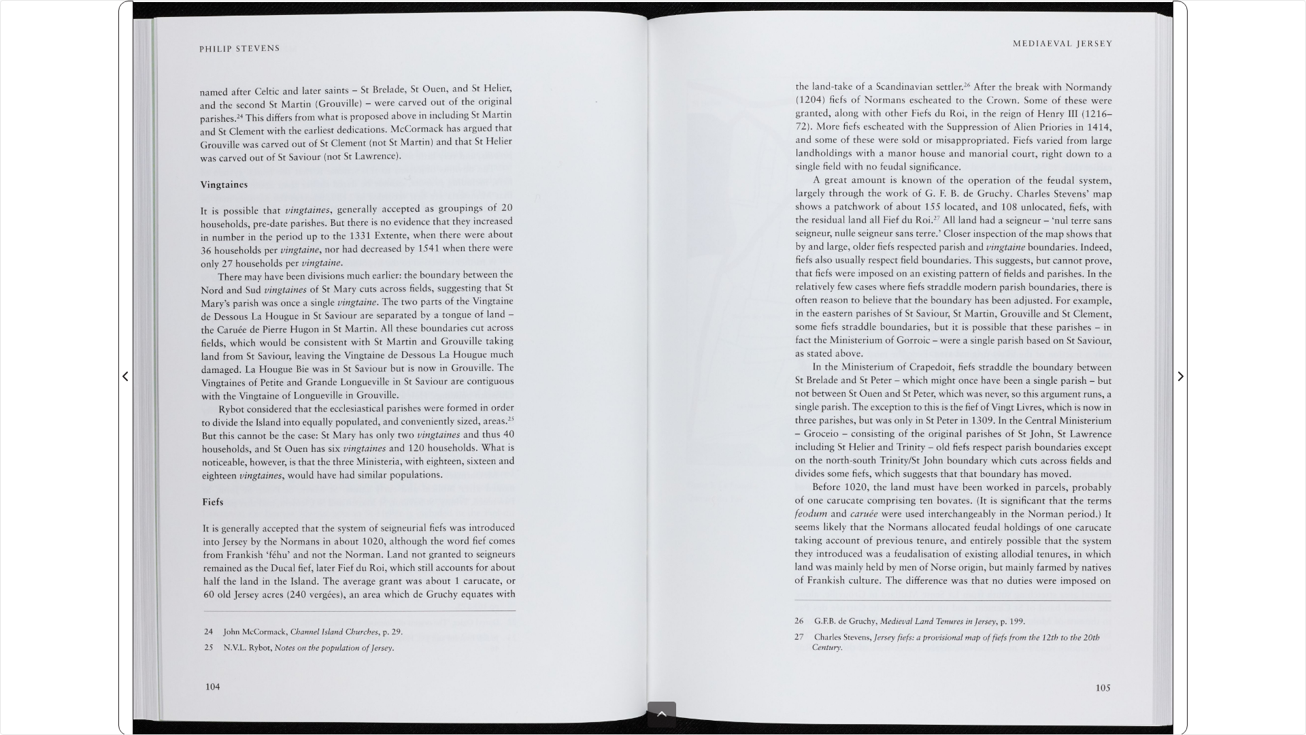
click at [659, 418] on div at bounding box center [913, 368] width 520 height 735
drag, startPoint x: 842, startPoint y: 650, endPoint x: 816, endPoint y: 634, distance: 30.2
click at [659, 418] on div at bounding box center [913, 368] width 520 height 735
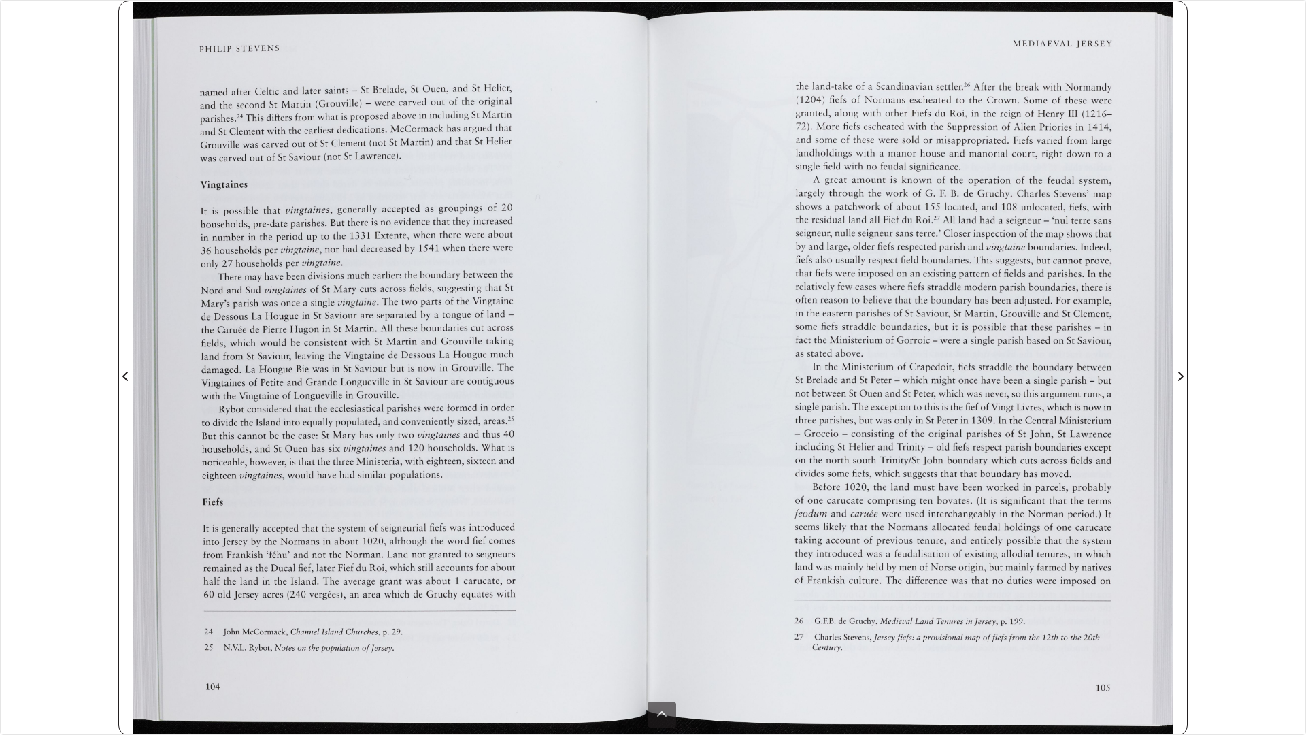
drag, startPoint x: 814, startPoint y: 635, endPoint x: 848, endPoint y: 649, distance: 36.0
click at [659, 418] on div at bounding box center [913, 368] width 520 height 735
drag, startPoint x: 848, startPoint y: 649, endPoint x: 811, endPoint y: 632, distance: 40.5
click at [659, 418] on div at bounding box center [913, 368] width 520 height 735
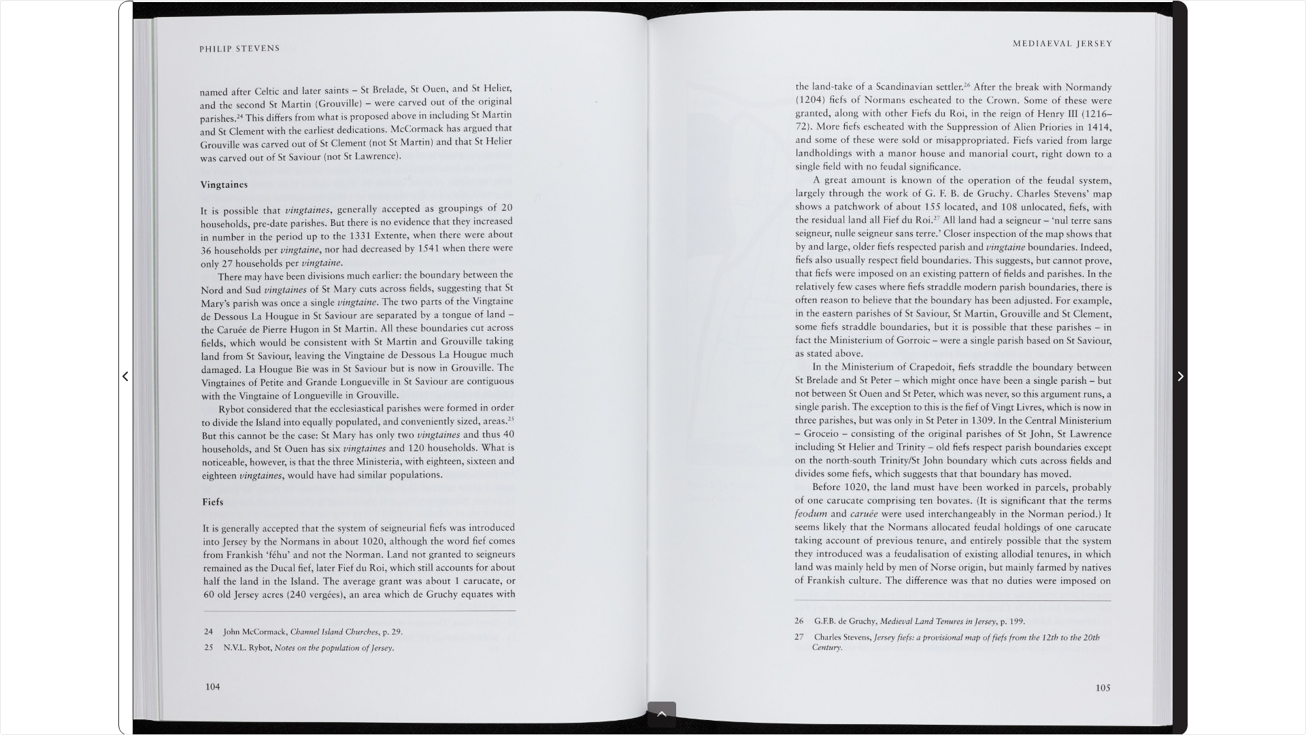
click at [659, 374] on icon "Next Page" at bounding box center [1180, 376] width 5 height 10
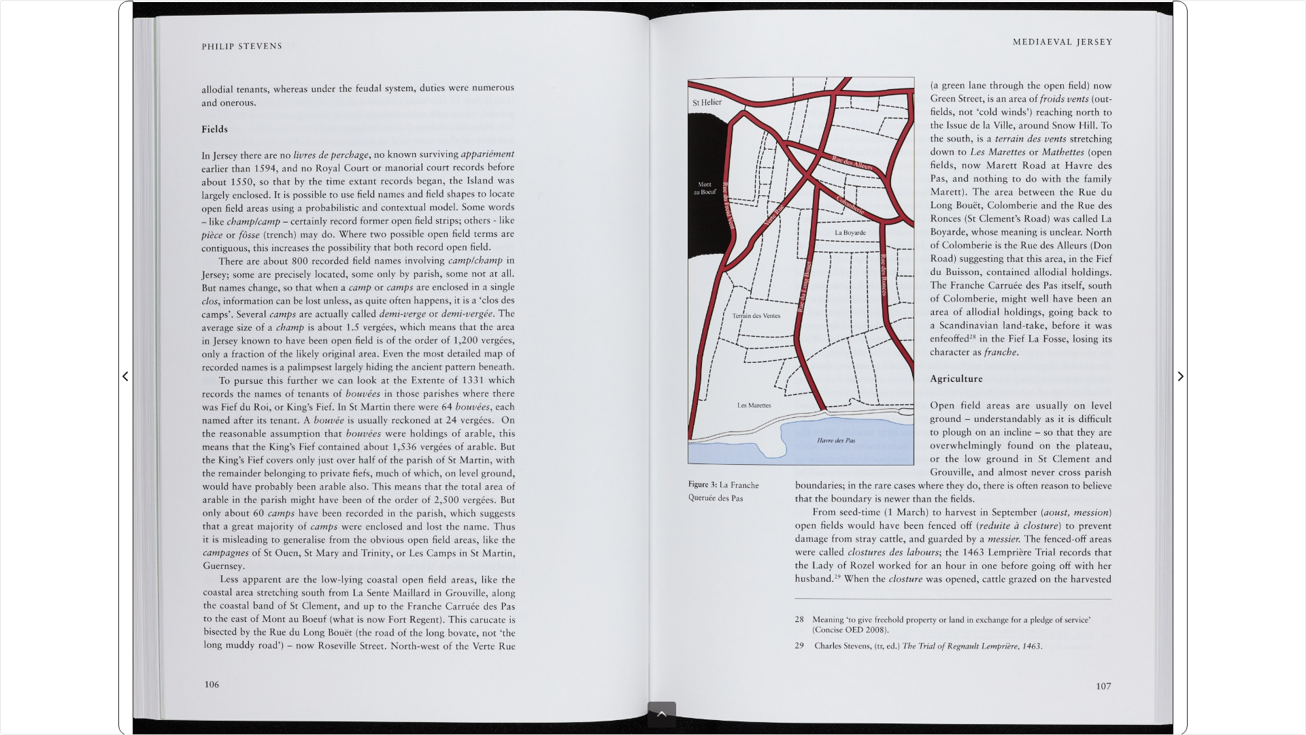
click at [659, 376] on icon "Next Page" at bounding box center [1180, 376] width 7 height 11
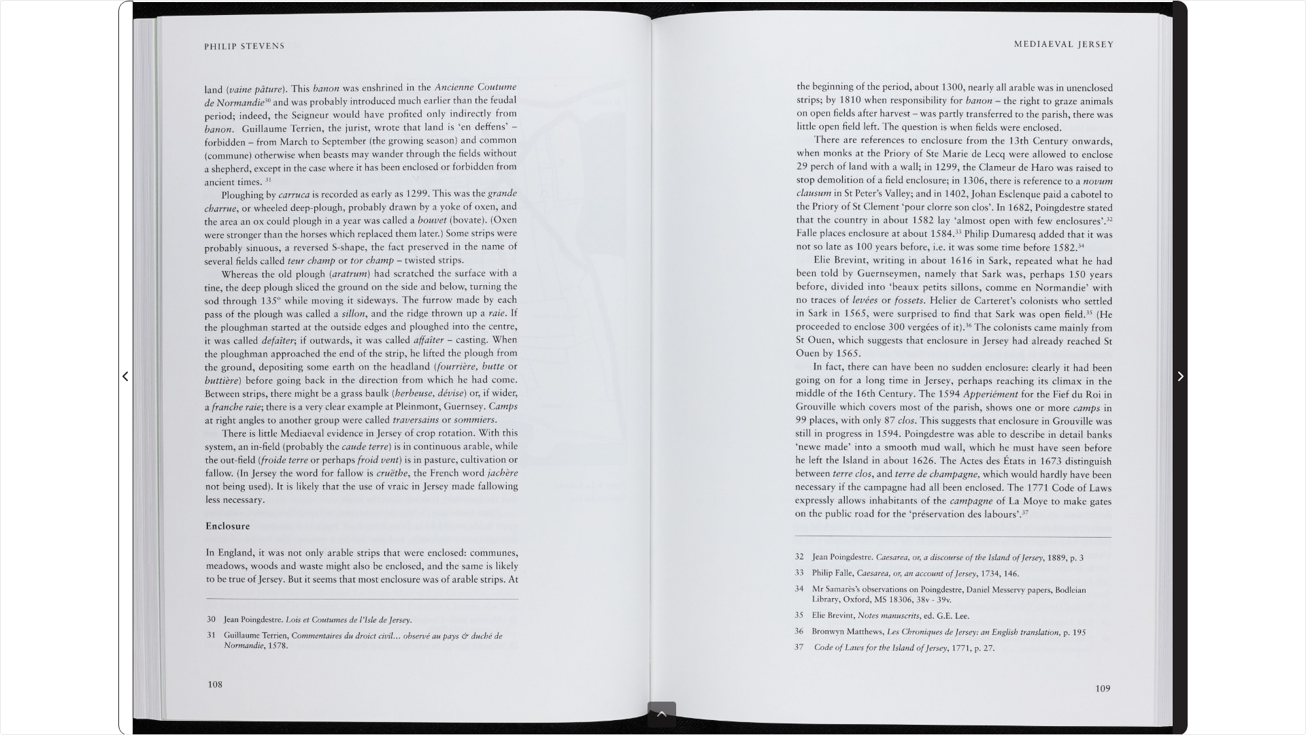
click at [659, 375] on icon "Next Page" at bounding box center [1180, 376] width 5 height 10
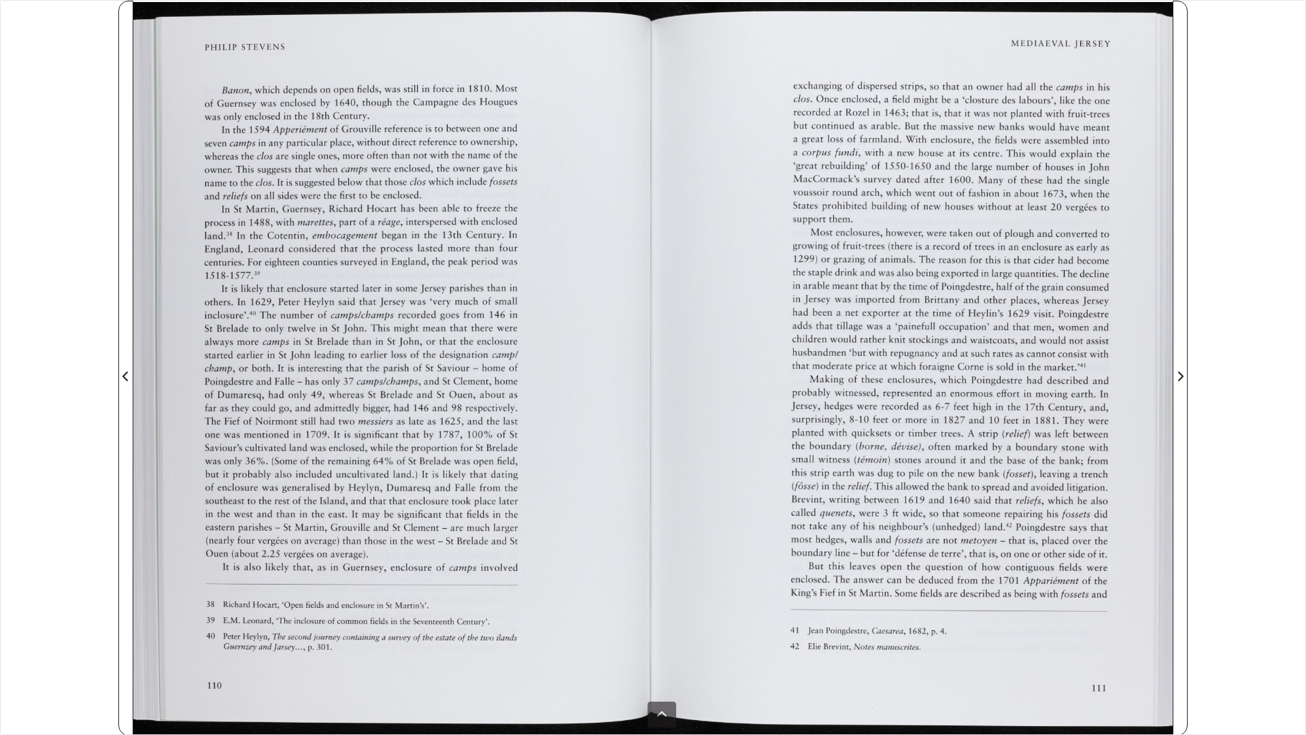
click at [659, 375] on icon "Next Page" at bounding box center [1180, 376] width 5 height 10
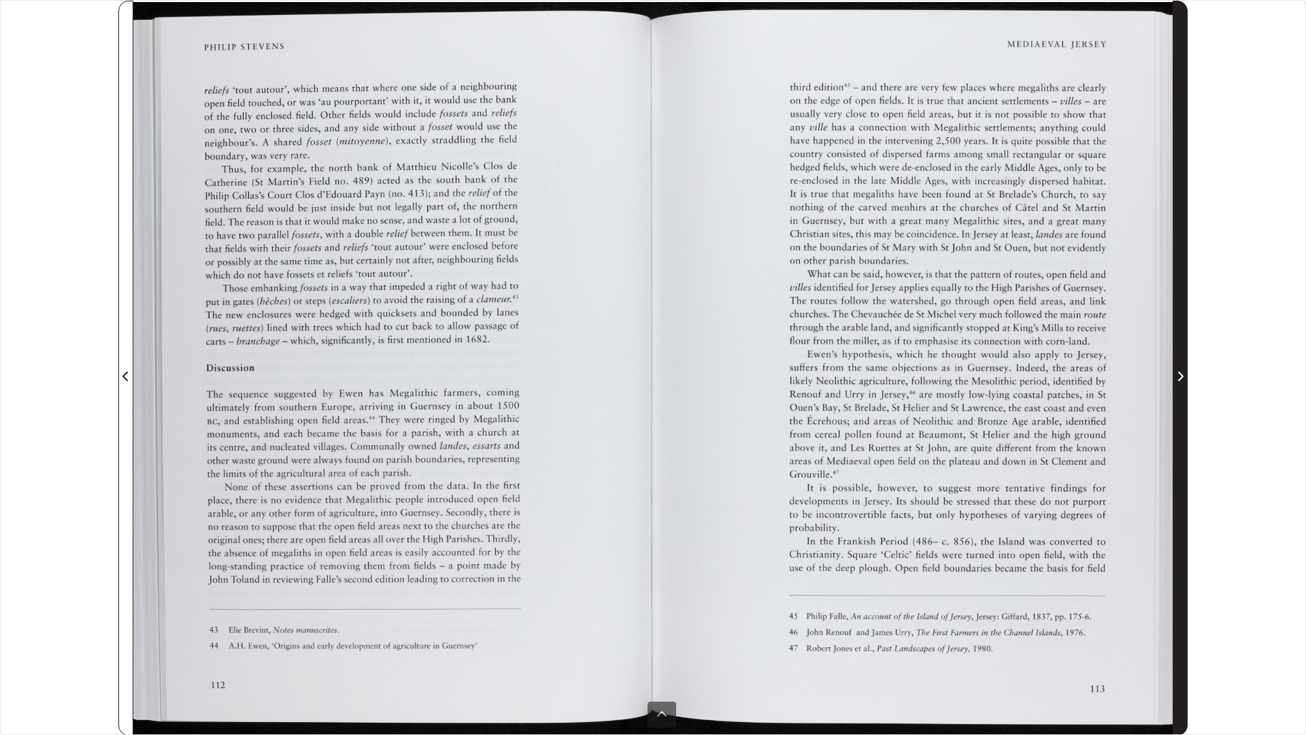
click at [659, 372] on icon "Next Page" at bounding box center [1180, 376] width 5 height 10
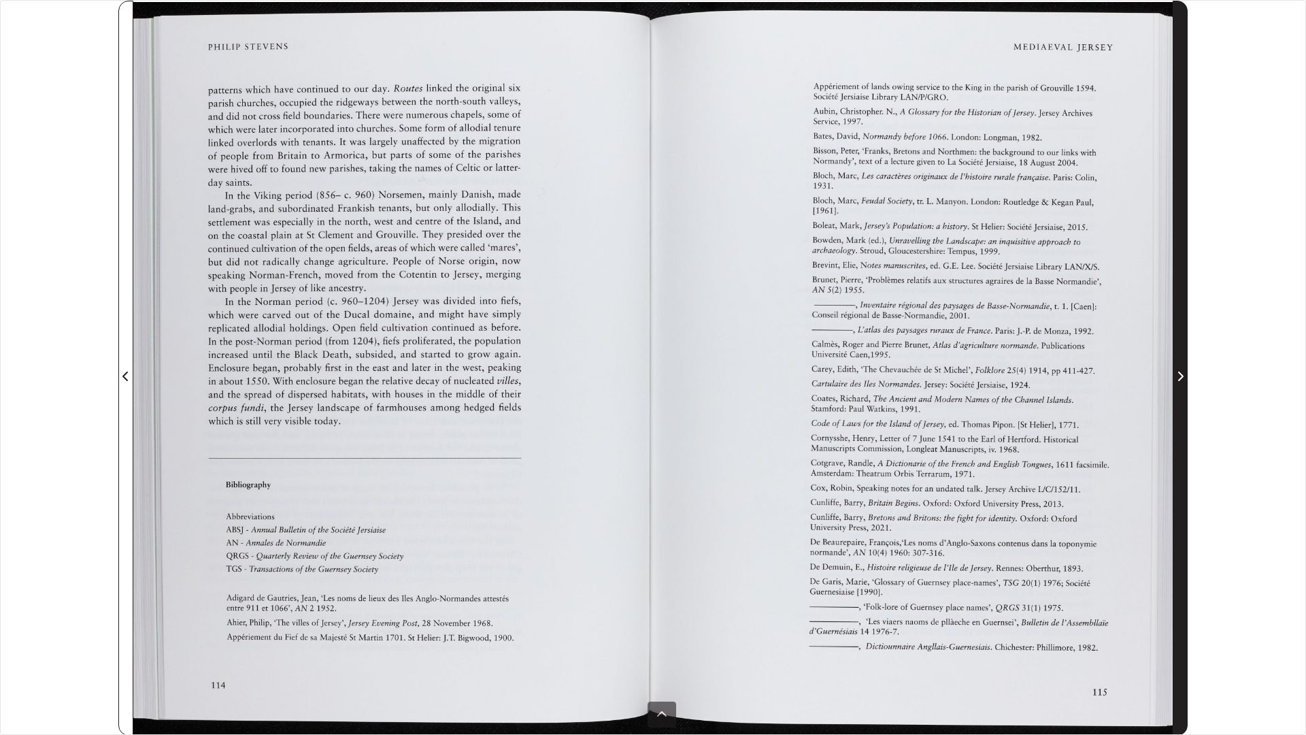
click at [659, 379] on icon "Next Page" at bounding box center [1180, 376] width 7 height 11
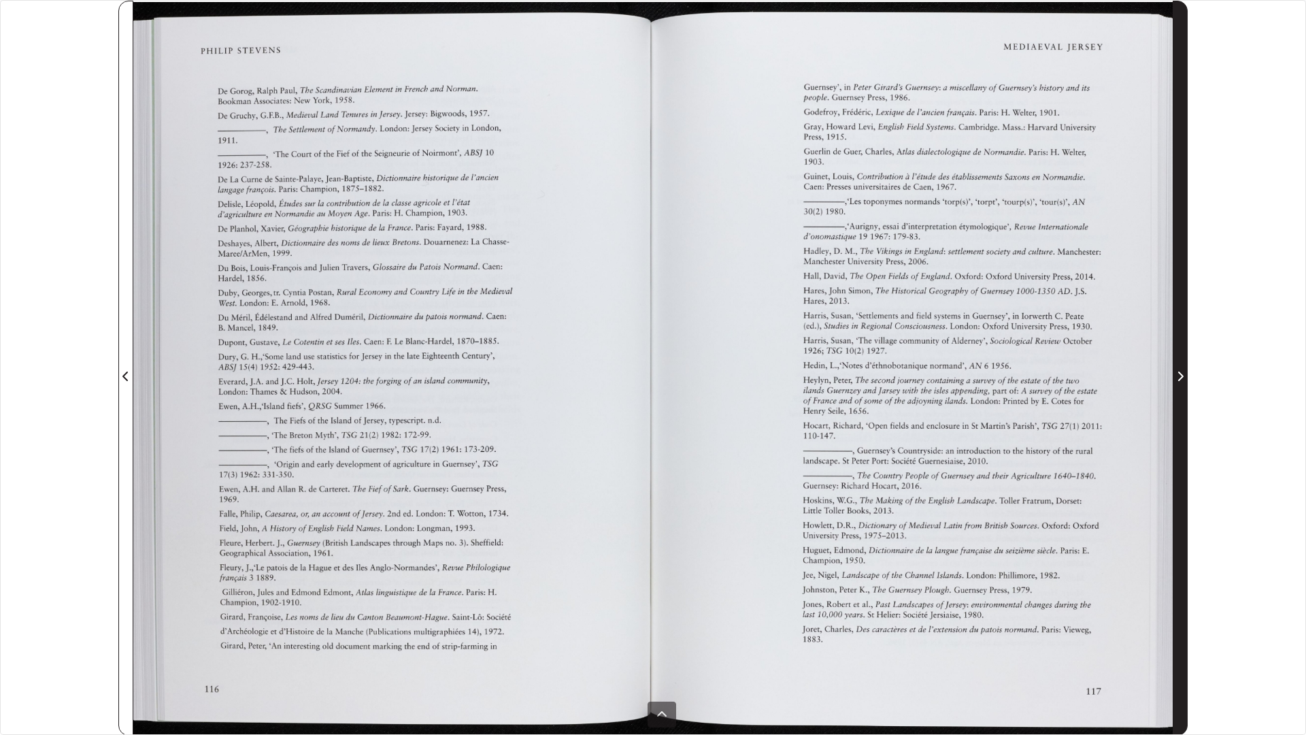
click at [659, 375] on icon "Next Page" at bounding box center [1180, 376] width 7 height 11
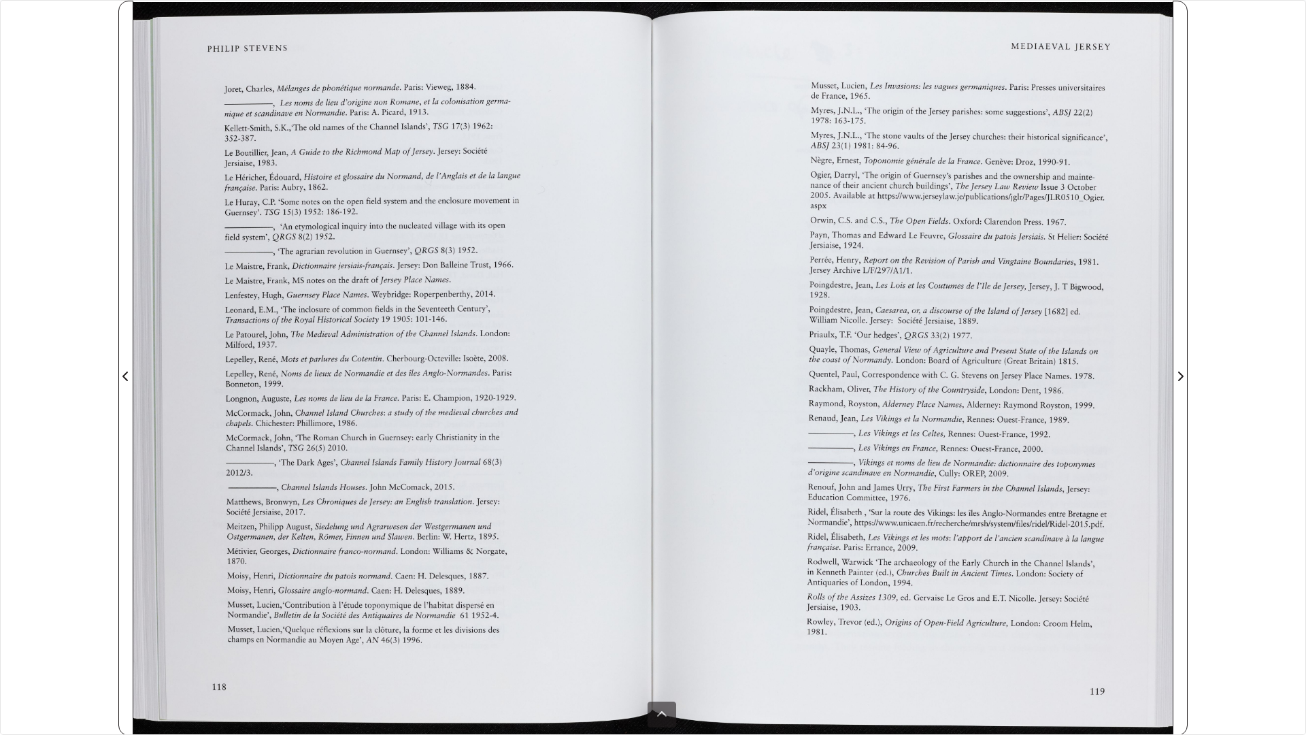
click at [659, 374] on icon "Next Page" at bounding box center [1180, 376] width 5 height 10
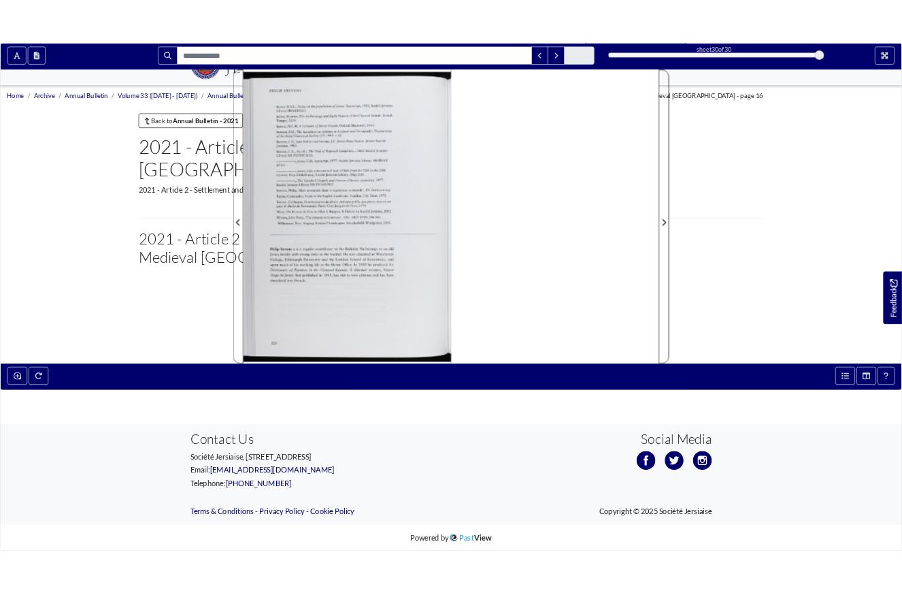
scroll to position [65, 0]
